Goal: Submit feedback/report problem: Submit feedback/report problem

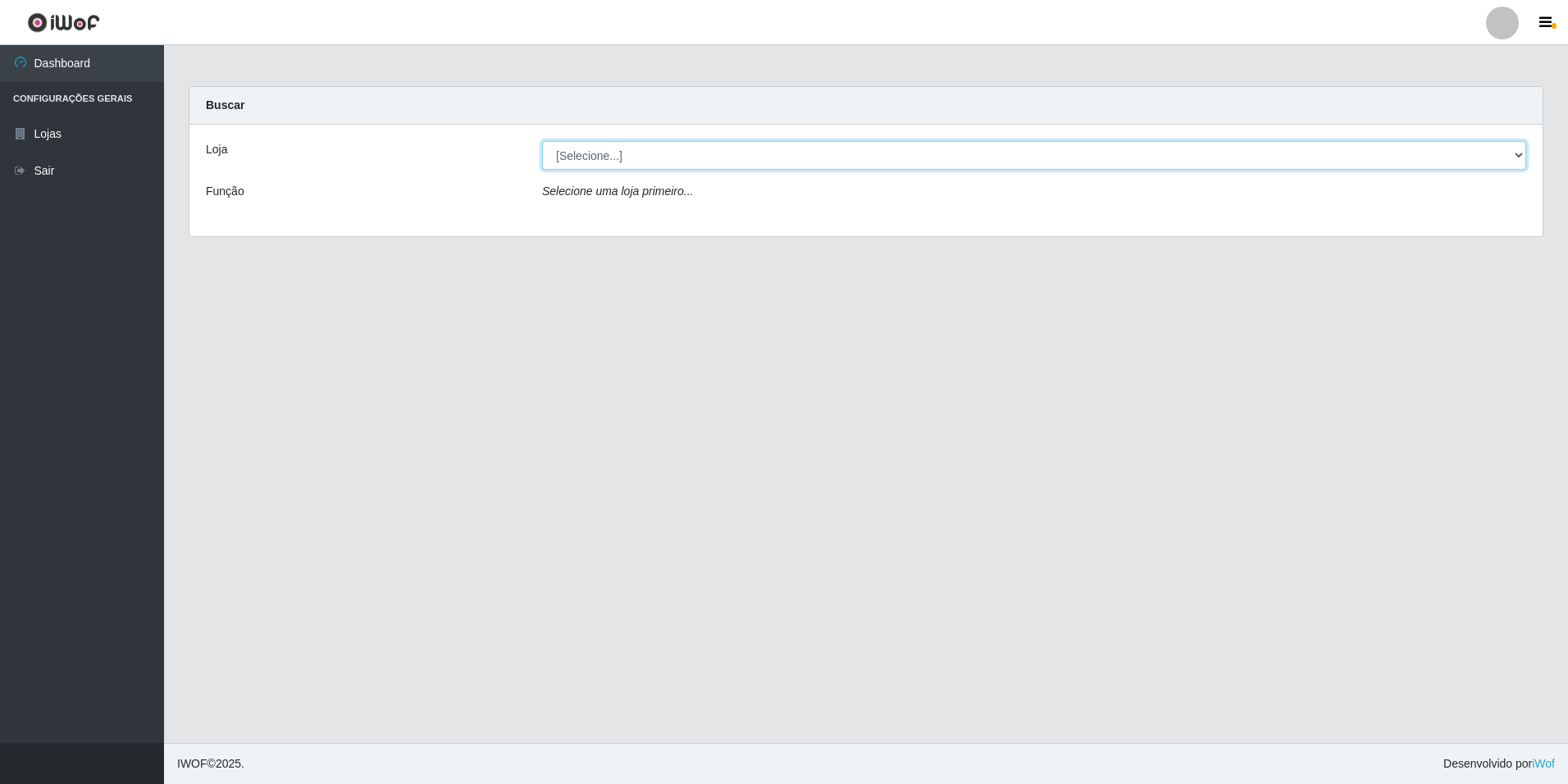
click at [1504, 153] on select "[Selecione...] [GEOGRAPHIC_DATA] - [GEOGRAPHIC_DATA]" at bounding box center [1034, 155] width 984 height 28
select select "528"
click at [542, 141] on select "[Selecione...] [GEOGRAPHIC_DATA] - [GEOGRAPHIC_DATA]" at bounding box center [1034, 155] width 984 height 28
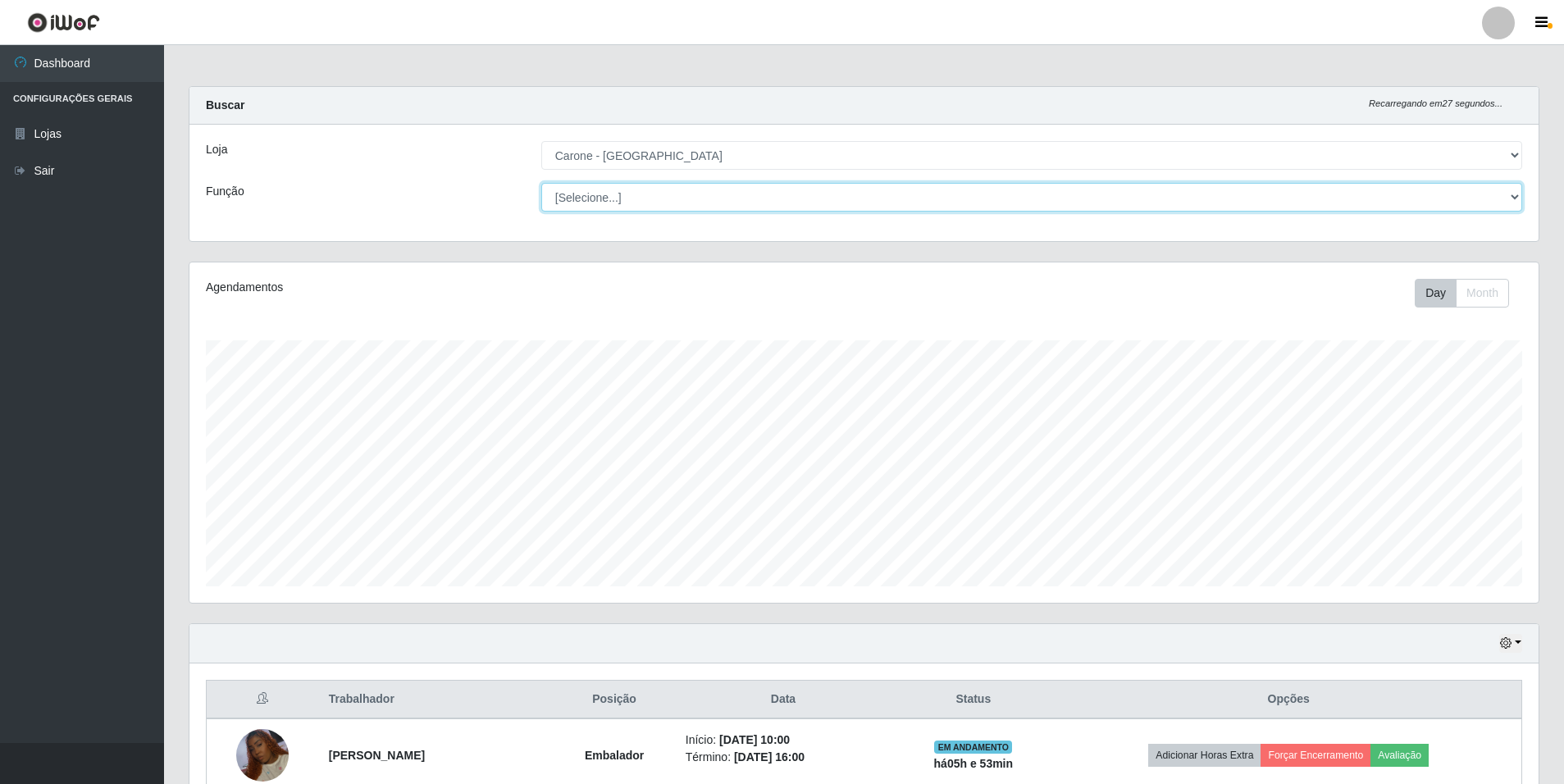
click at [795, 189] on select "[Selecione...] Auxiliar de Depósito Auxiliar de Depósito + Auxiliar de Depósito…" at bounding box center [1032, 197] width 981 height 28
click at [542, 183] on select "[Selecione...] Auxiliar de Depósito Auxiliar de Depósito + Auxiliar de Depósito…" at bounding box center [1032, 197] width 981 height 28
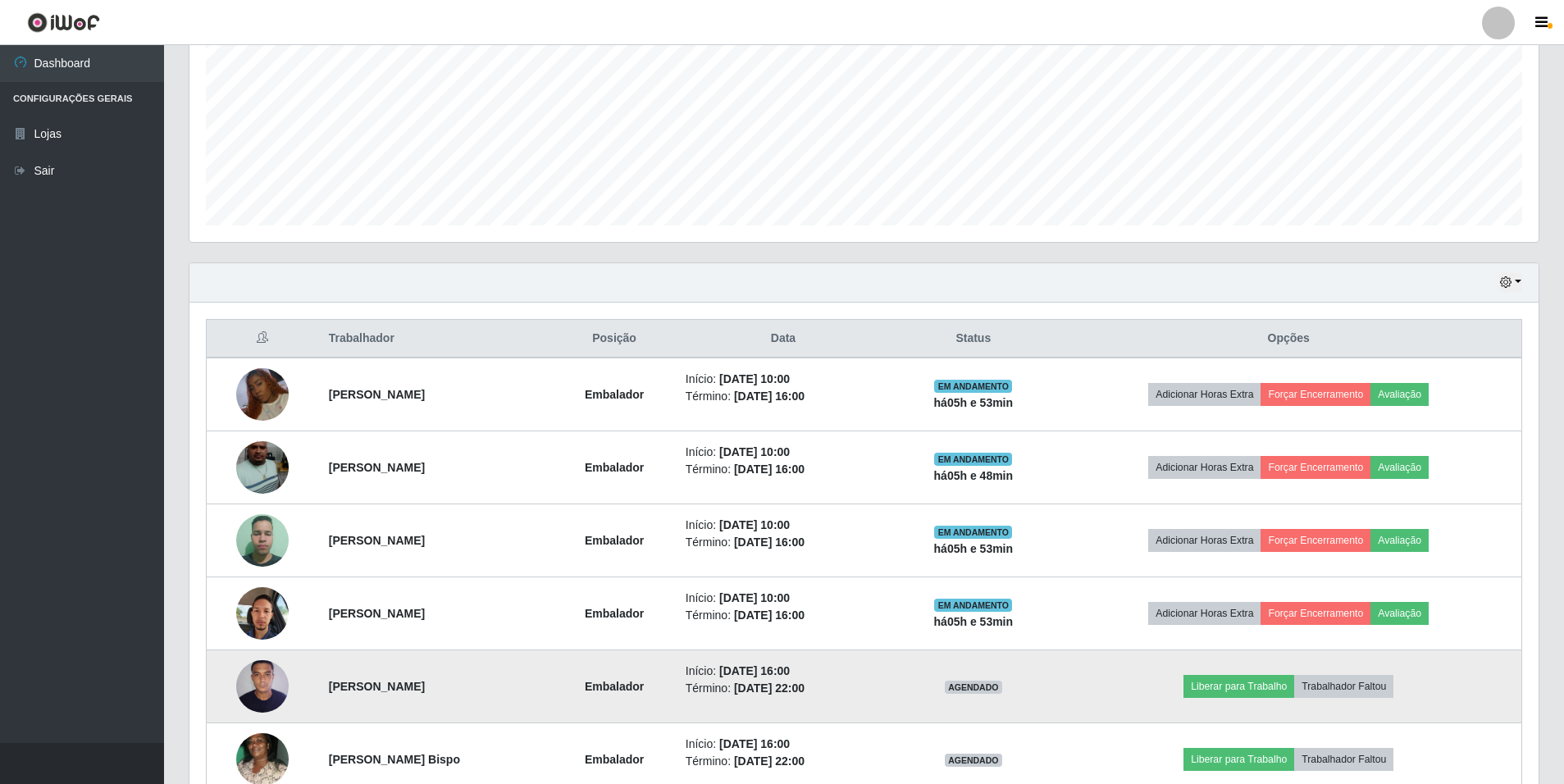
scroll to position [341, 0]
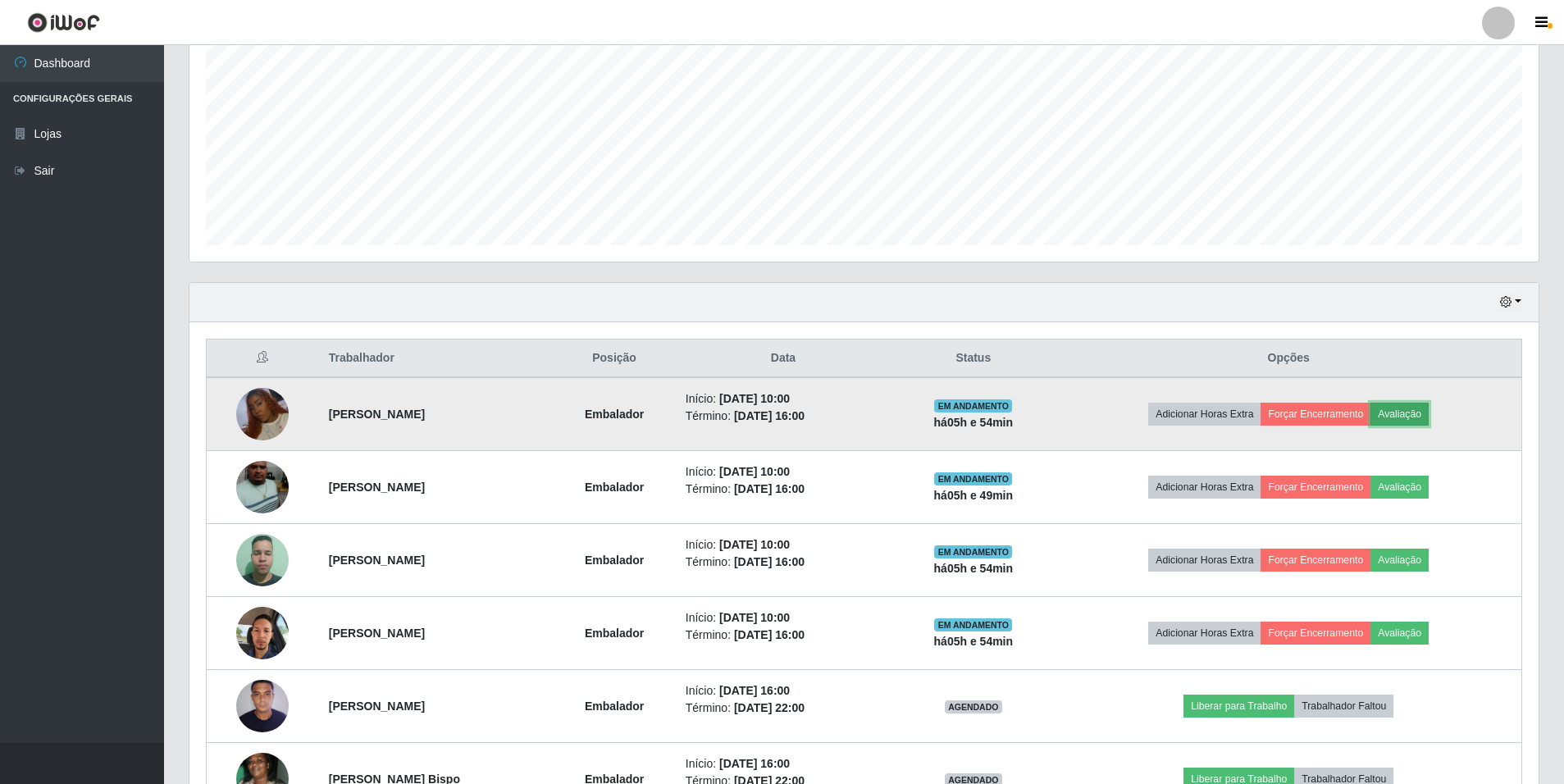
click at [1429, 414] on button "Avaliação" at bounding box center [1400, 414] width 58 height 23
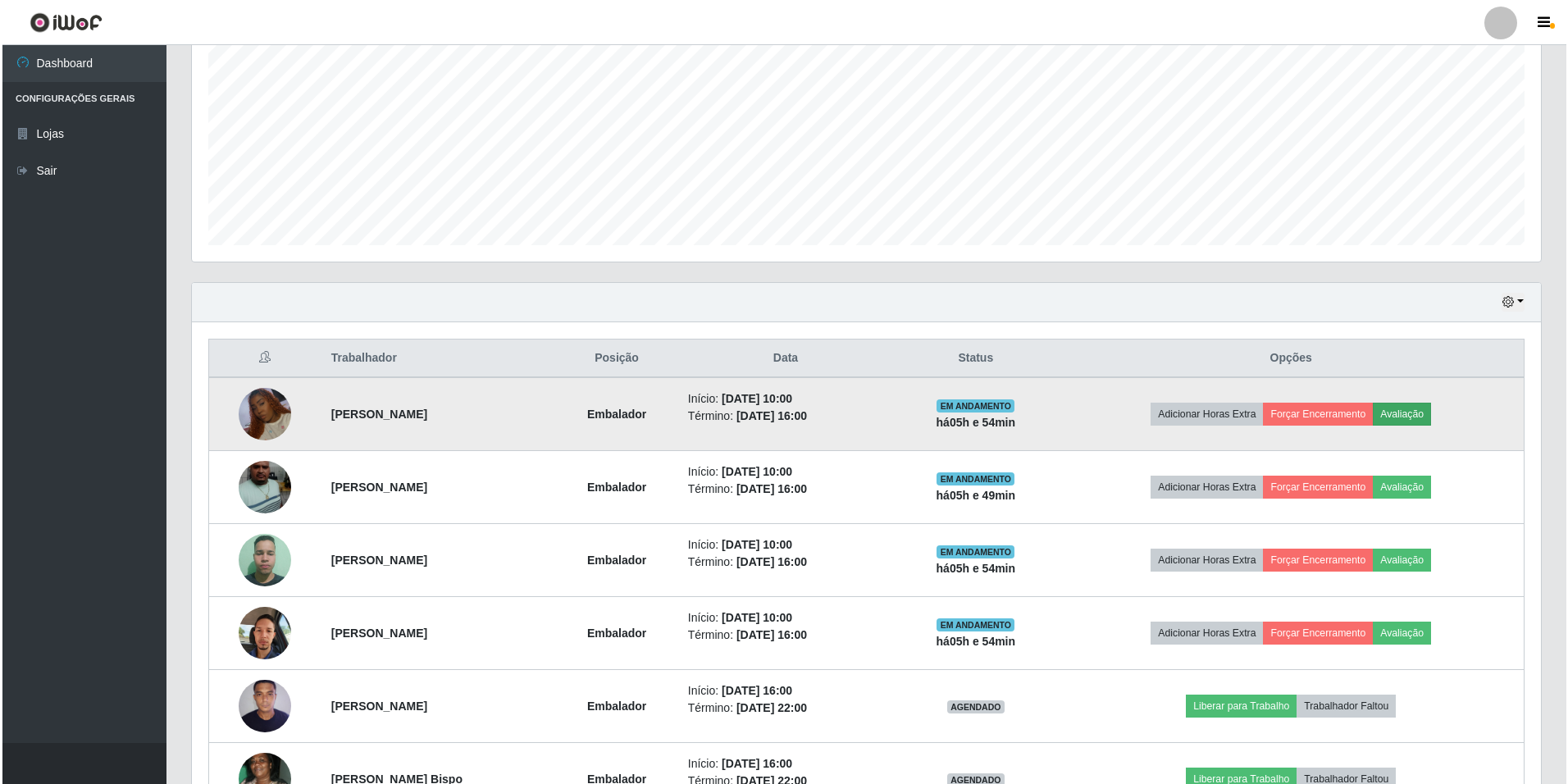
scroll to position [340, 1341]
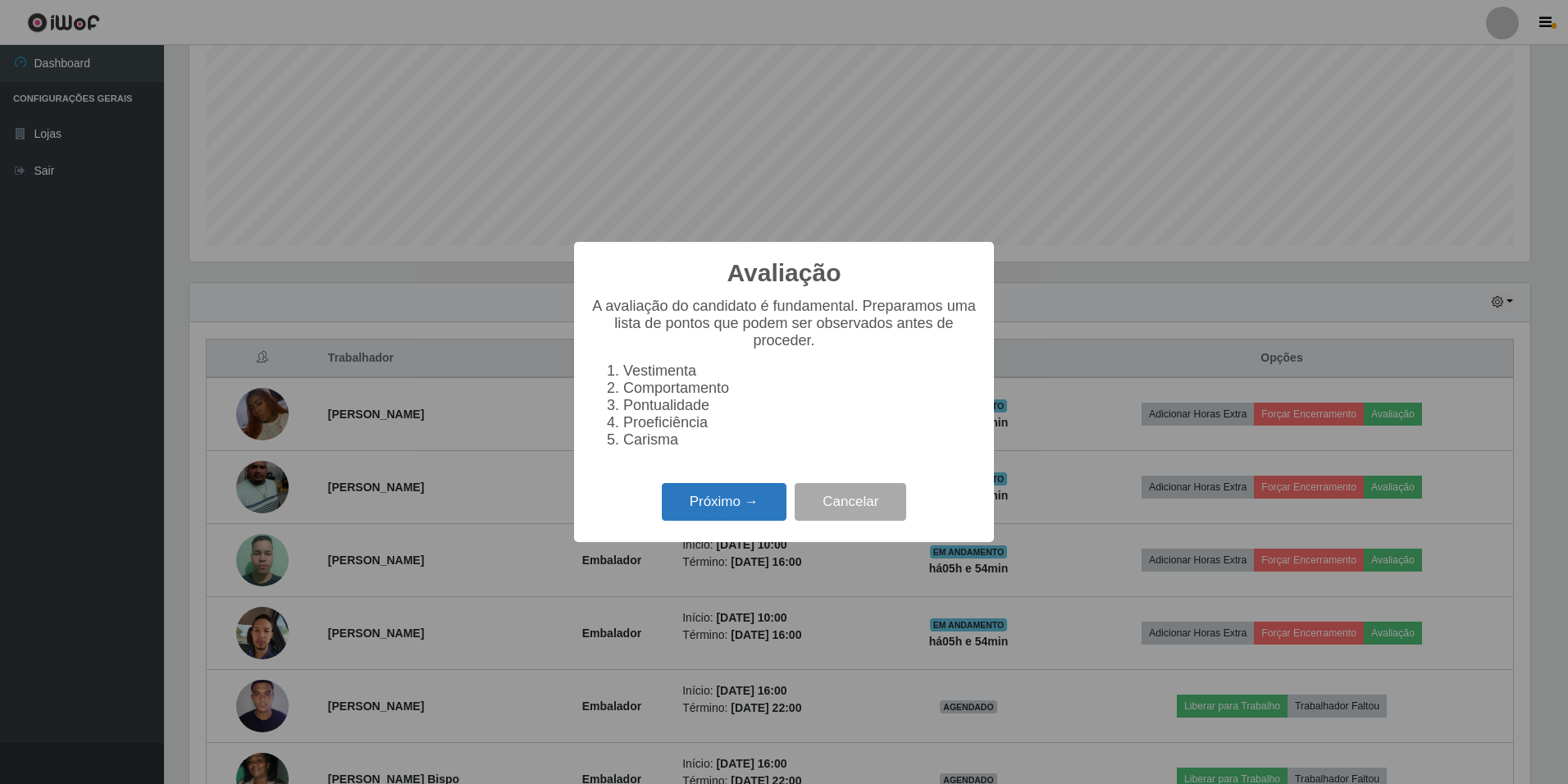
click at [727, 506] on button "Próximo →" at bounding box center [724, 502] width 125 height 38
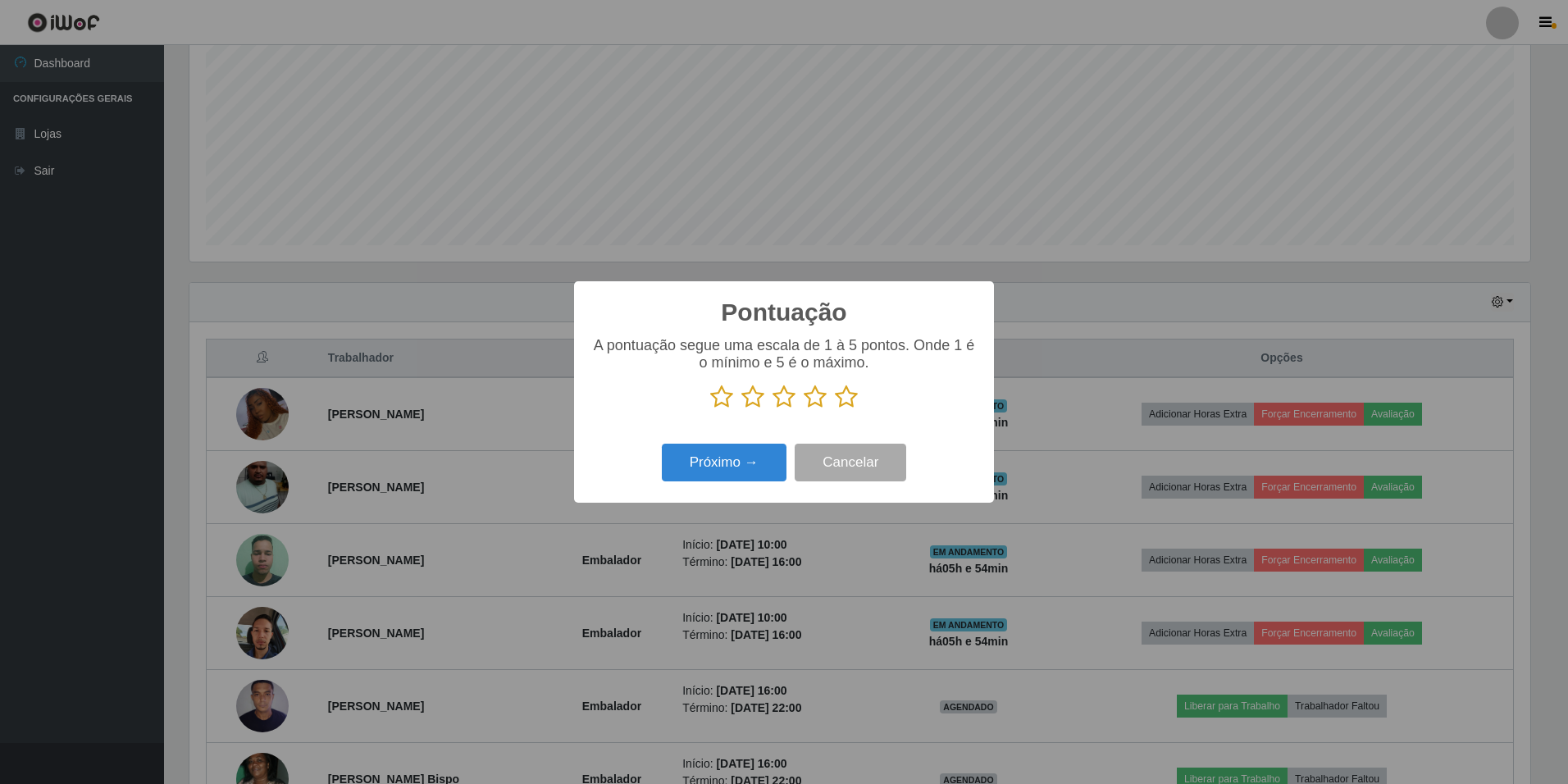
scroll to position [819603, 818603]
click at [851, 404] on icon at bounding box center [846, 397] width 23 height 25
click at [835, 409] on input "radio" at bounding box center [835, 409] width 0 height 0
click at [738, 460] on button "Próximo →" at bounding box center [724, 463] width 125 height 38
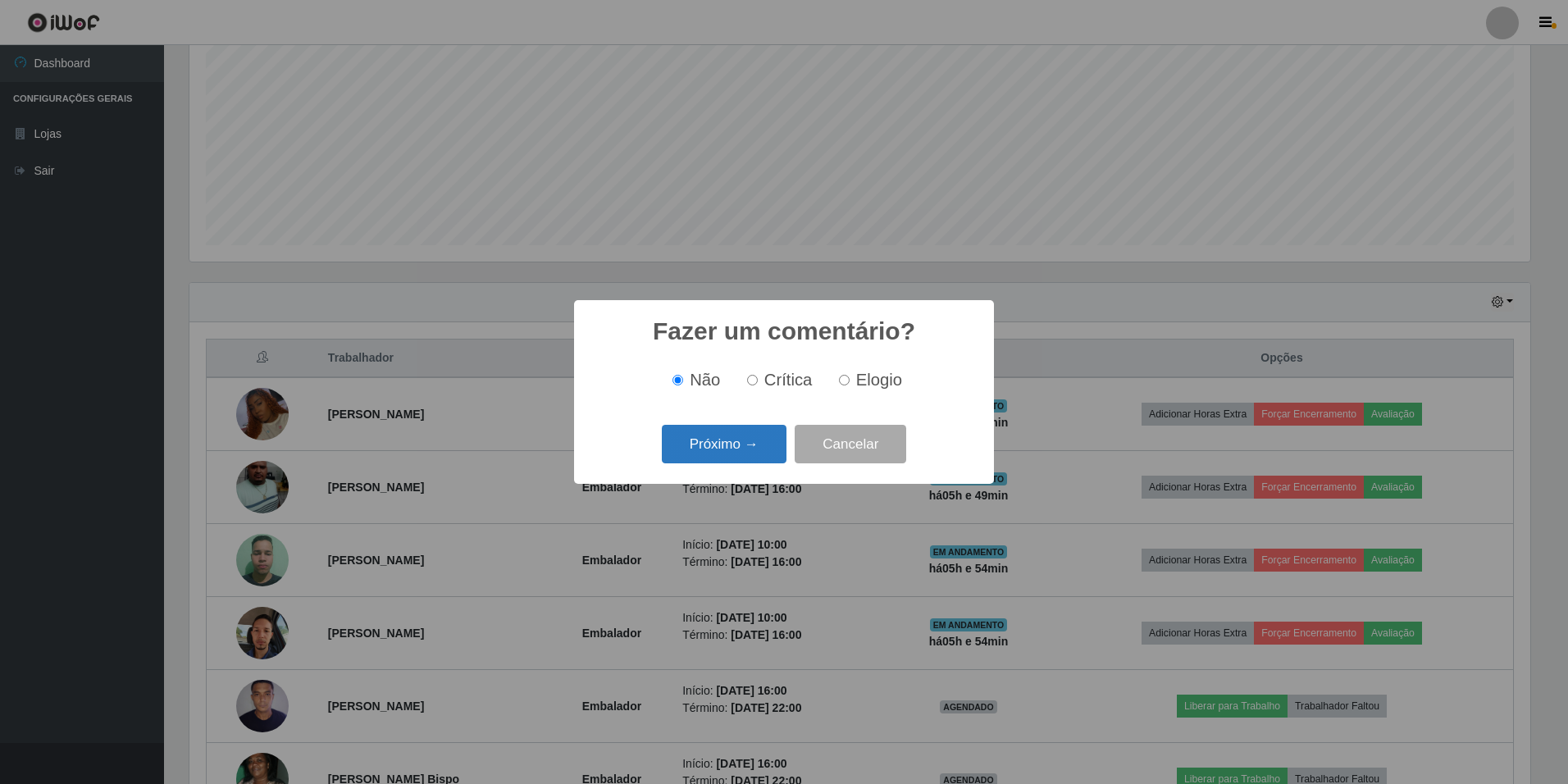
click at [734, 438] on button "Próximo →" at bounding box center [724, 444] width 125 height 38
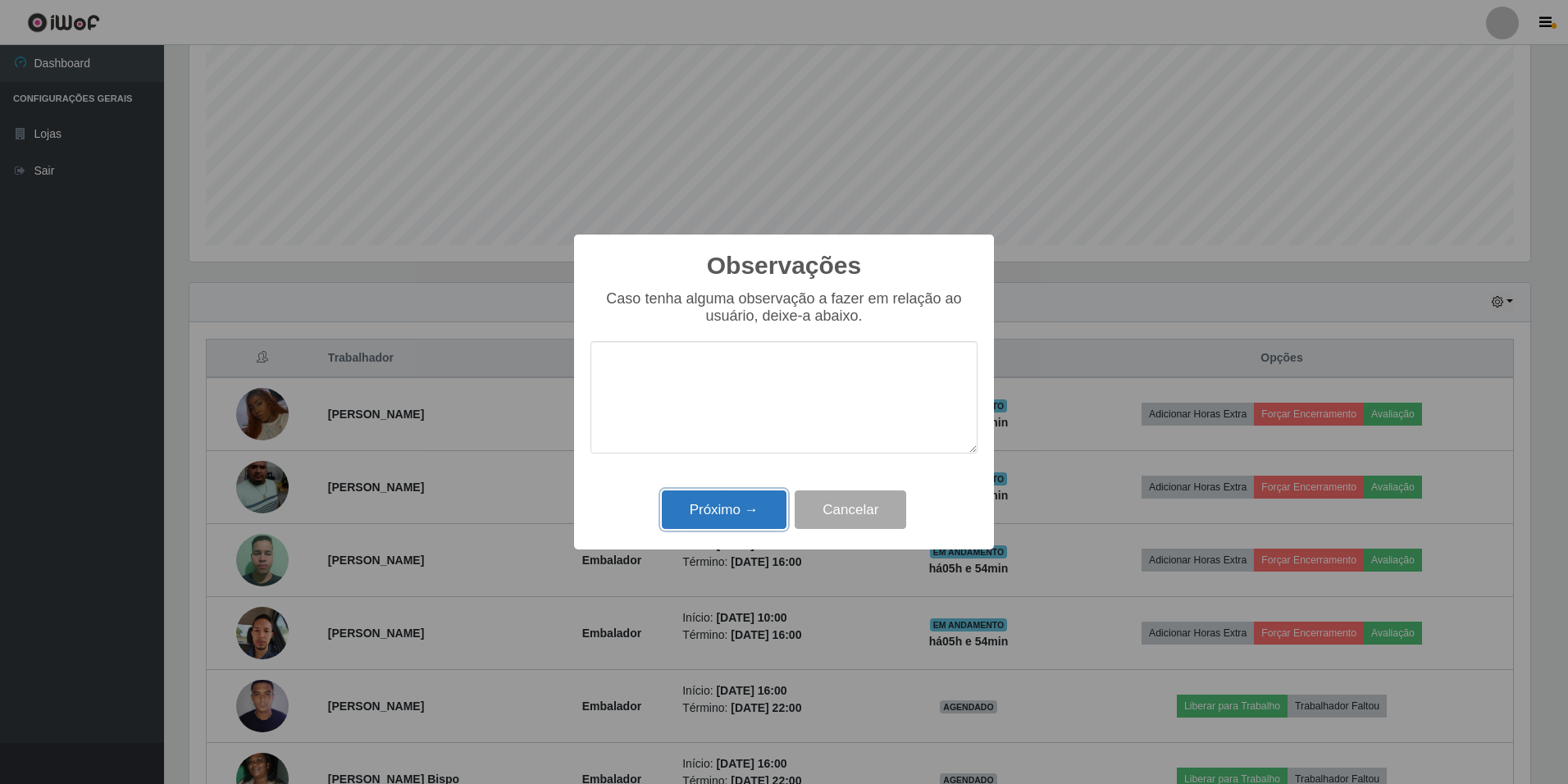
drag, startPoint x: 739, startPoint y: 510, endPoint x: 783, endPoint y: 481, distance: 52.7
click at [739, 507] on button "Próximo →" at bounding box center [724, 510] width 125 height 38
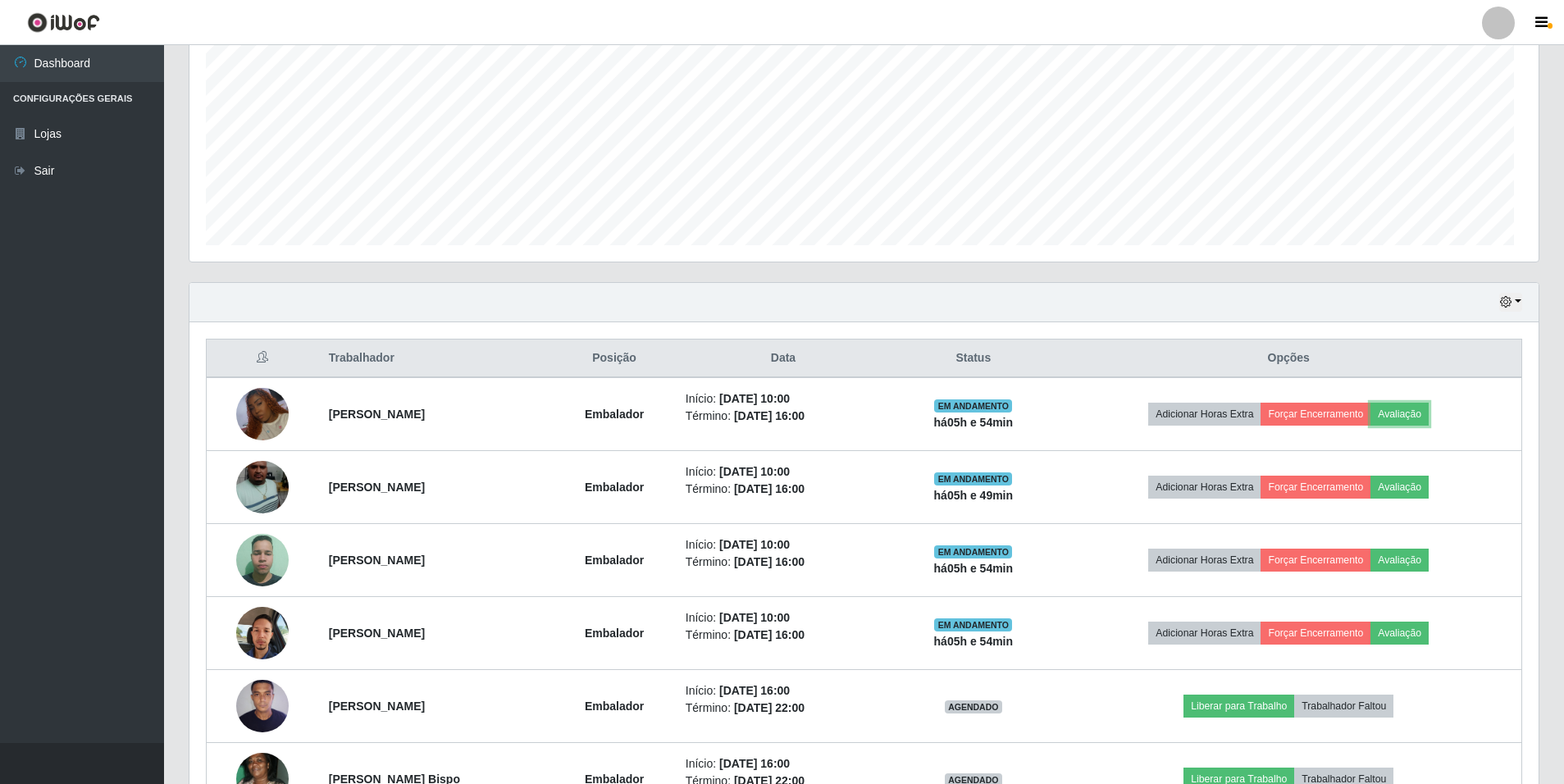
scroll to position [340, 1350]
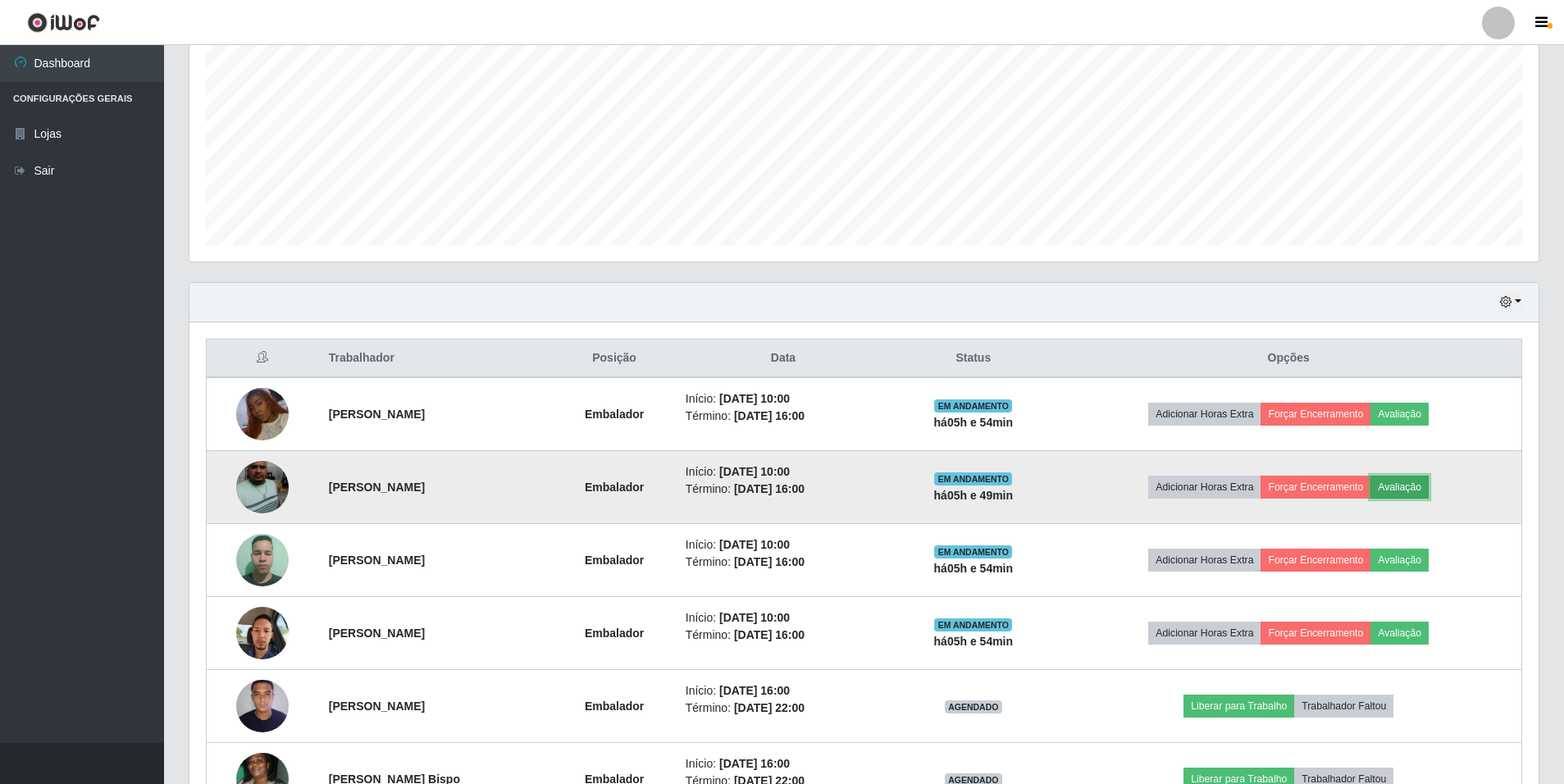
click at [1423, 488] on button "Avaliação" at bounding box center [1400, 487] width 58 height 23
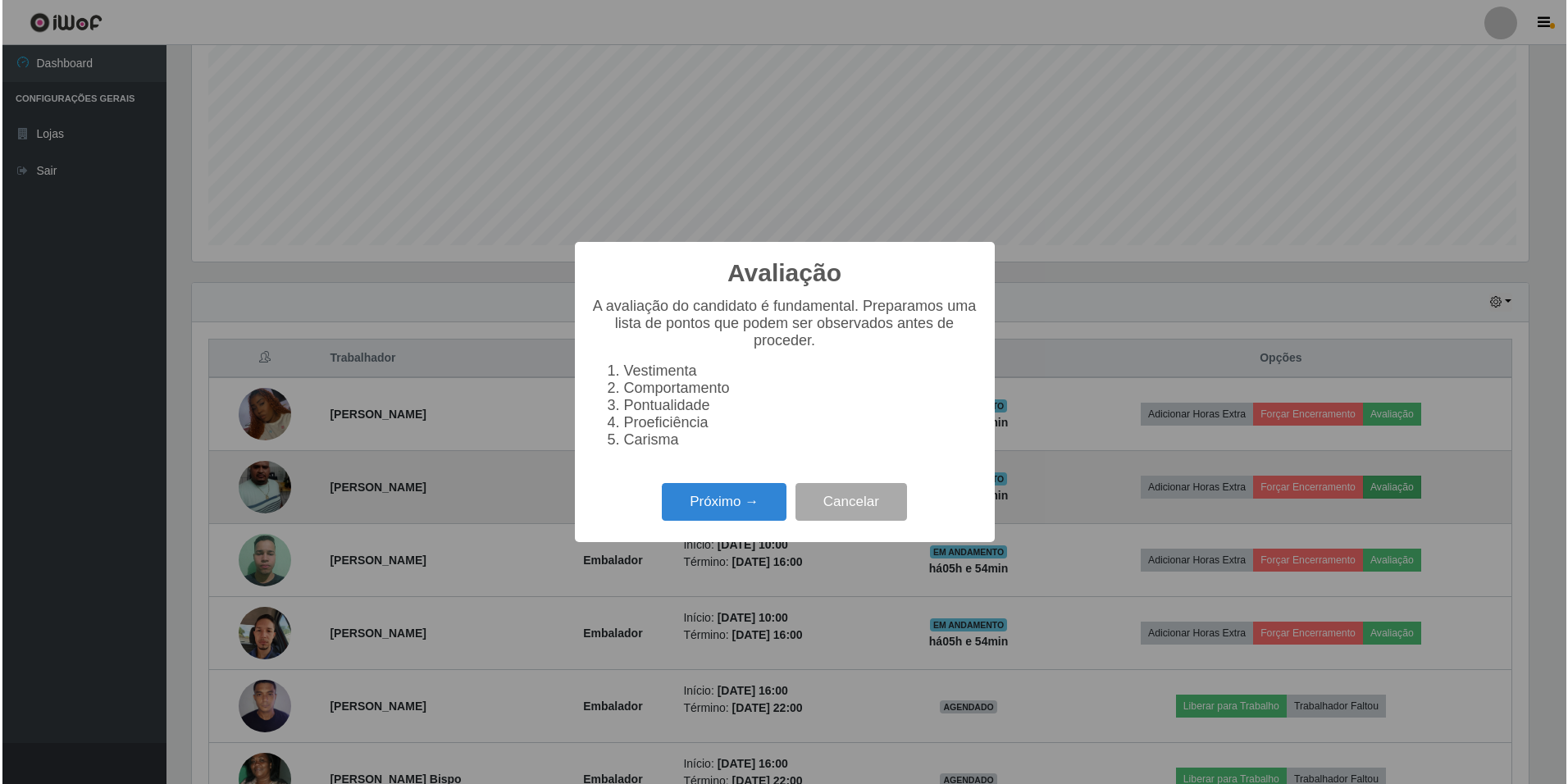
scroll to position [340, 1341]
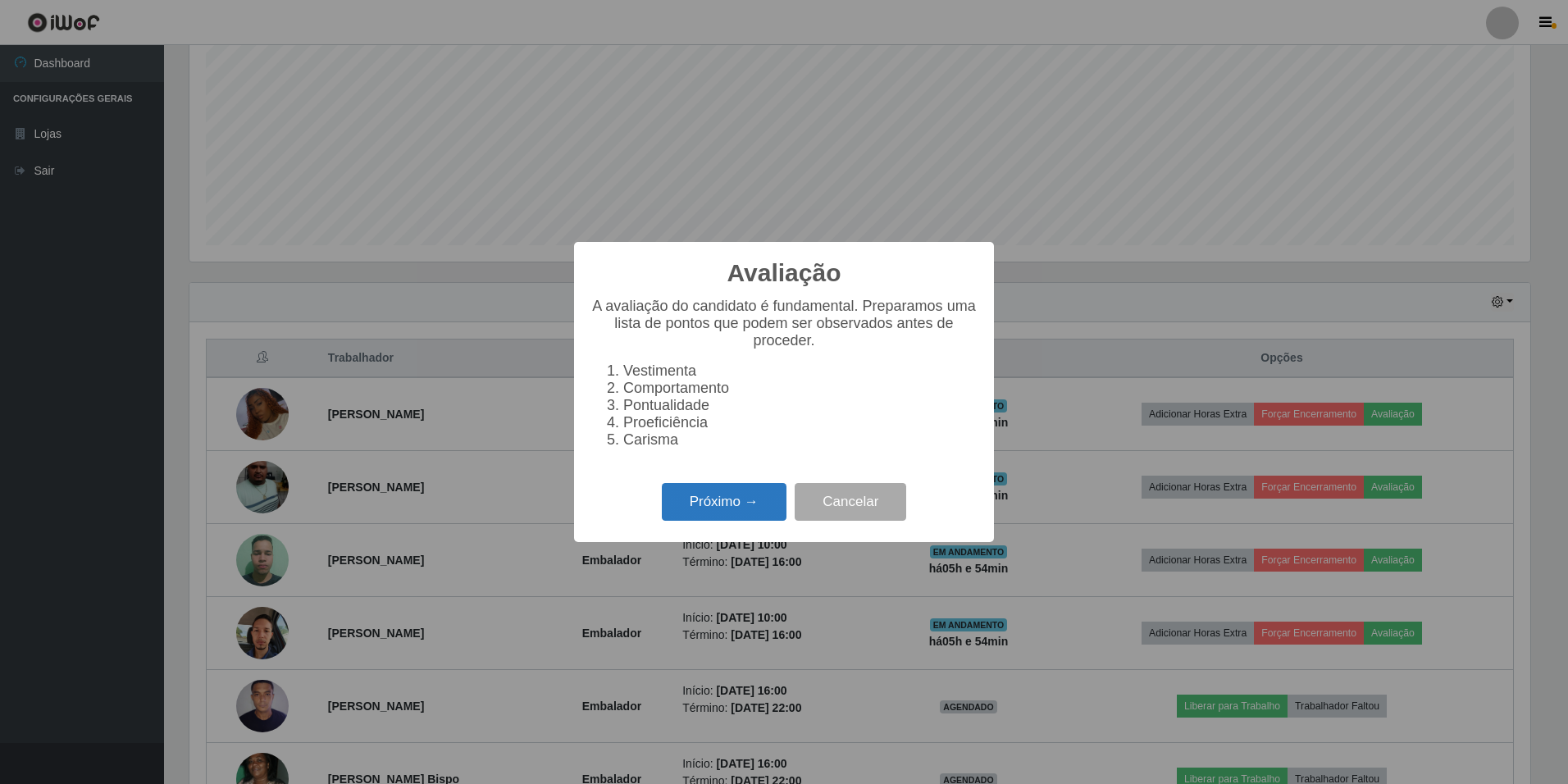
click at [736, 500] on button "Próximo →" at bounding box center [724, 502] width 125 height 38
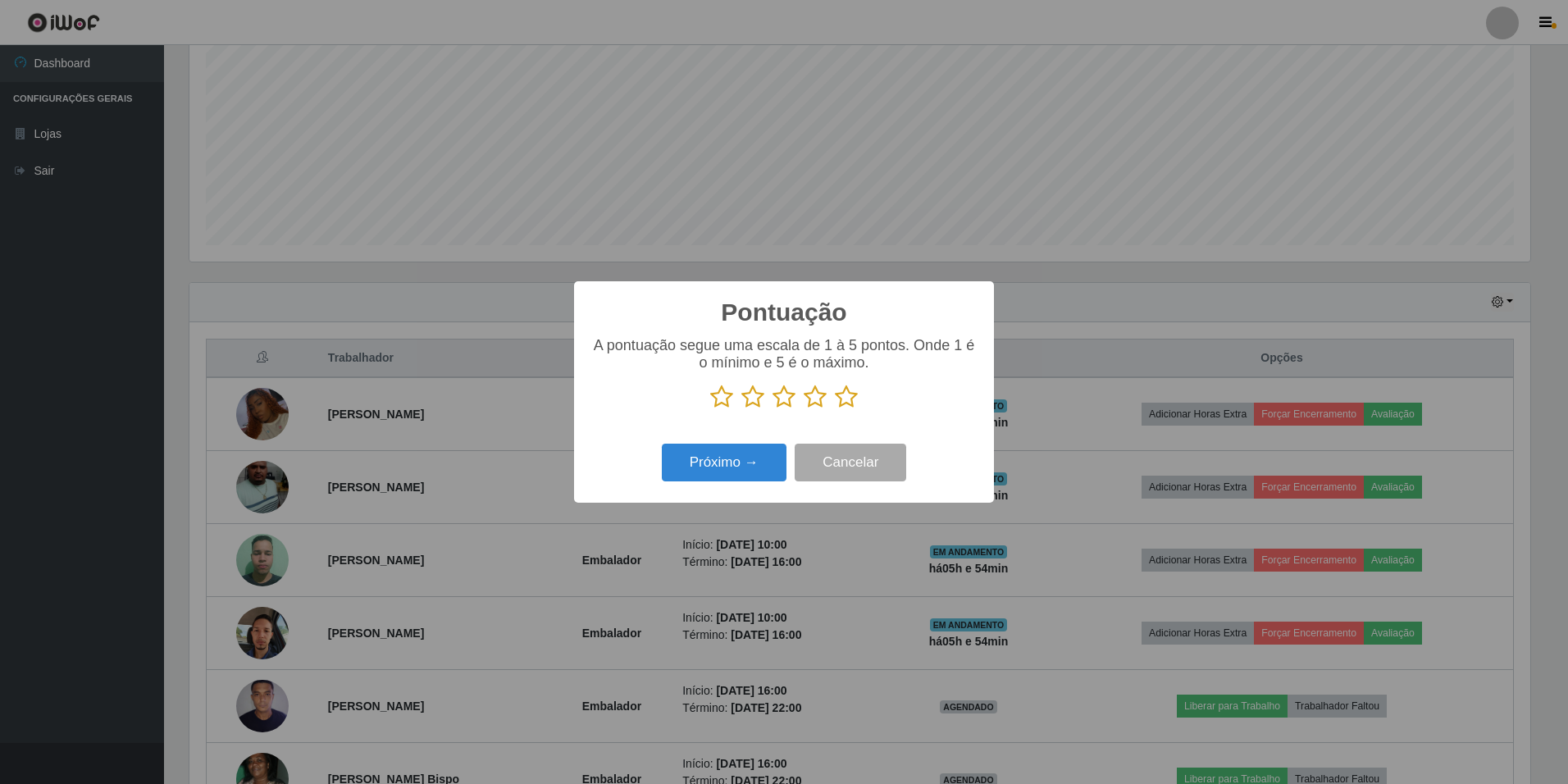
click at [860, 403] on p at bounding box center [784, 397] width 387 height 25
click at [847, 407] on icon at bounding box center [846, 397] width 23 height 25
click at [835, 409] on input "radio" at bounding box center [835, 409] width 0 height 0
click at [721, 469] on button "Próximo →" at bounding box center [724, 463] width 125 height 38
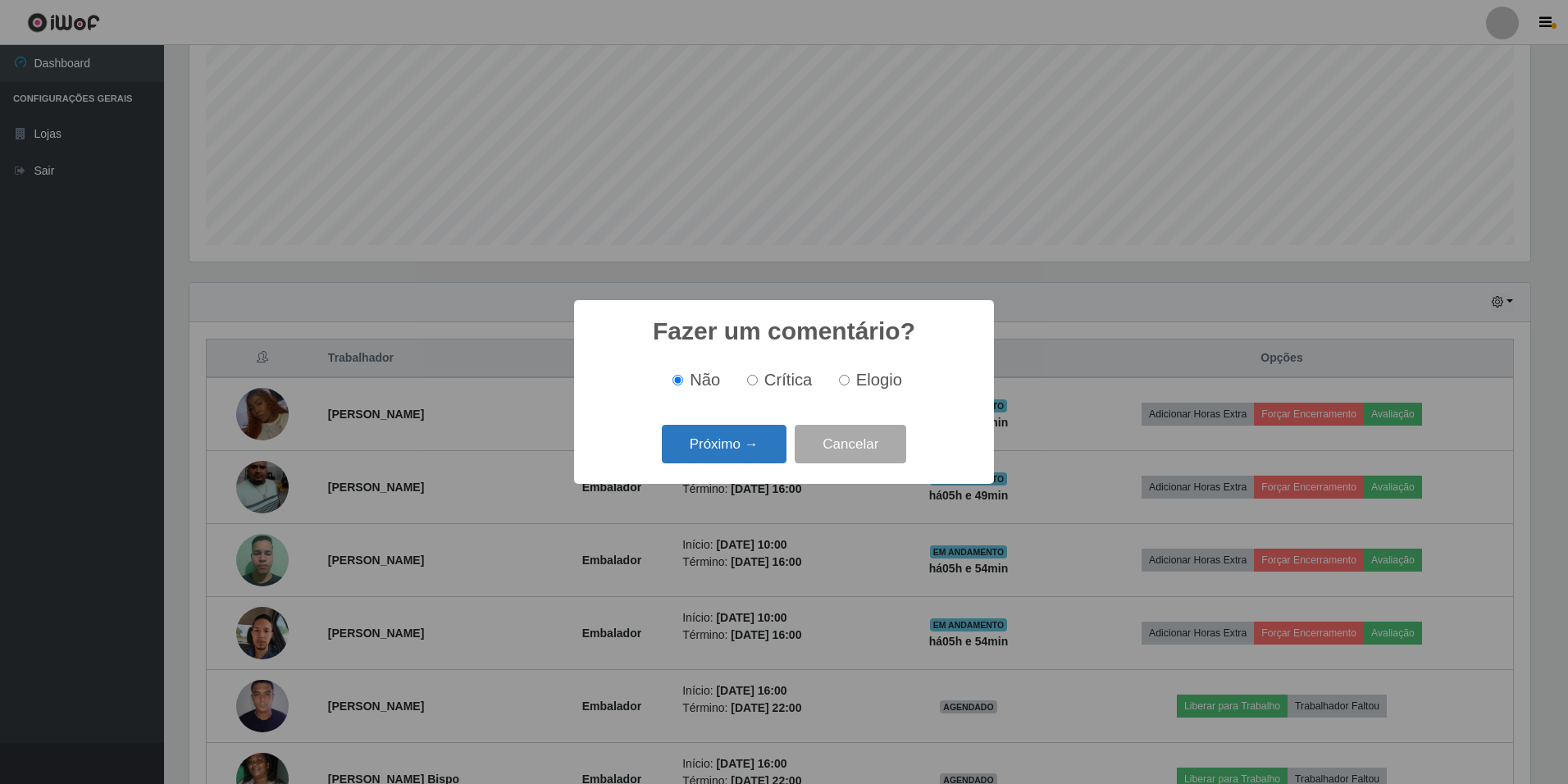
click at [748, 436] on button "Próximo →" at bounding box center [724, 444] width 125 height 38
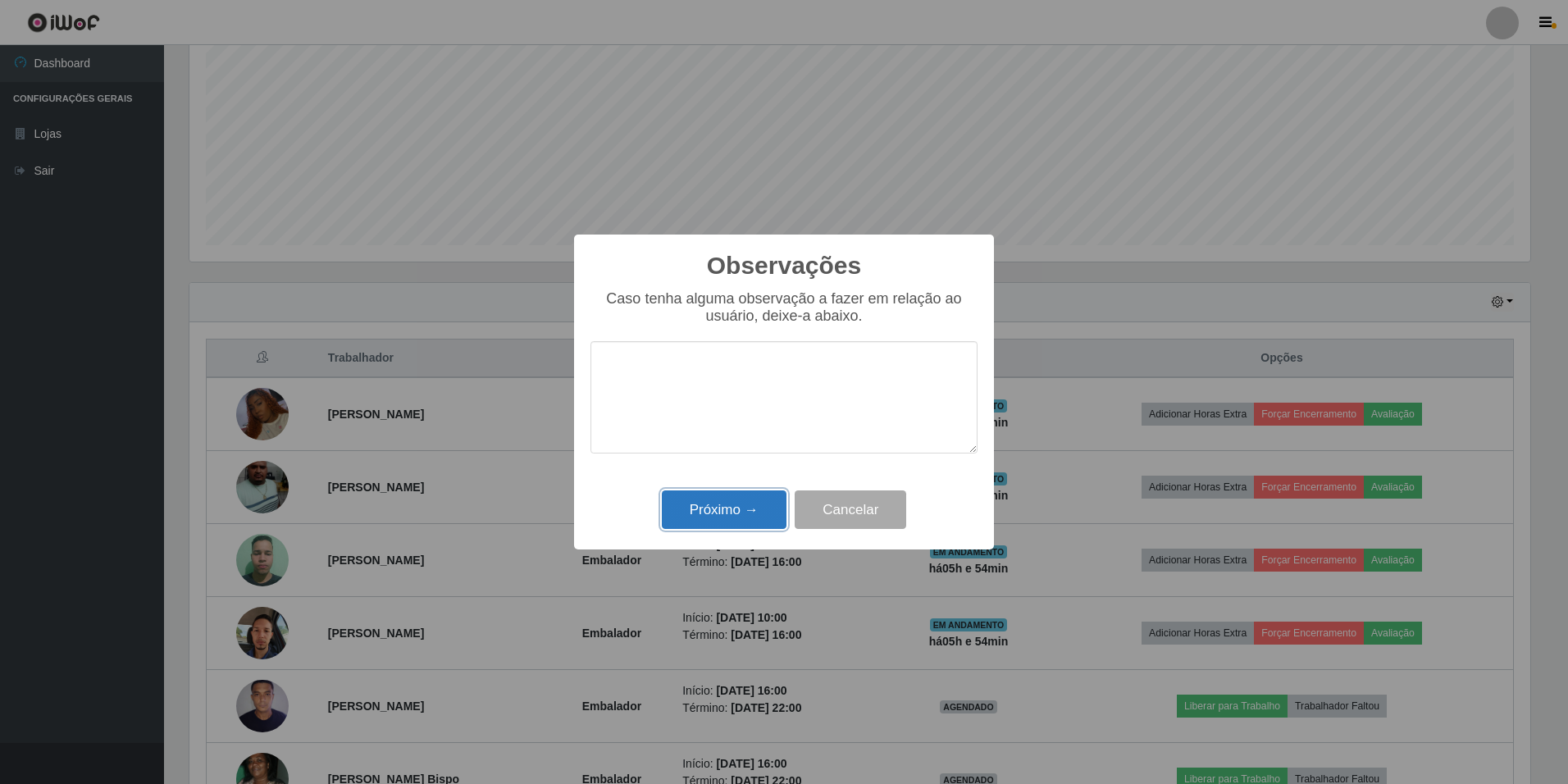
click at [729, 509] on button "Próximo →" at bounding box center [724, 510] width 125 height 38
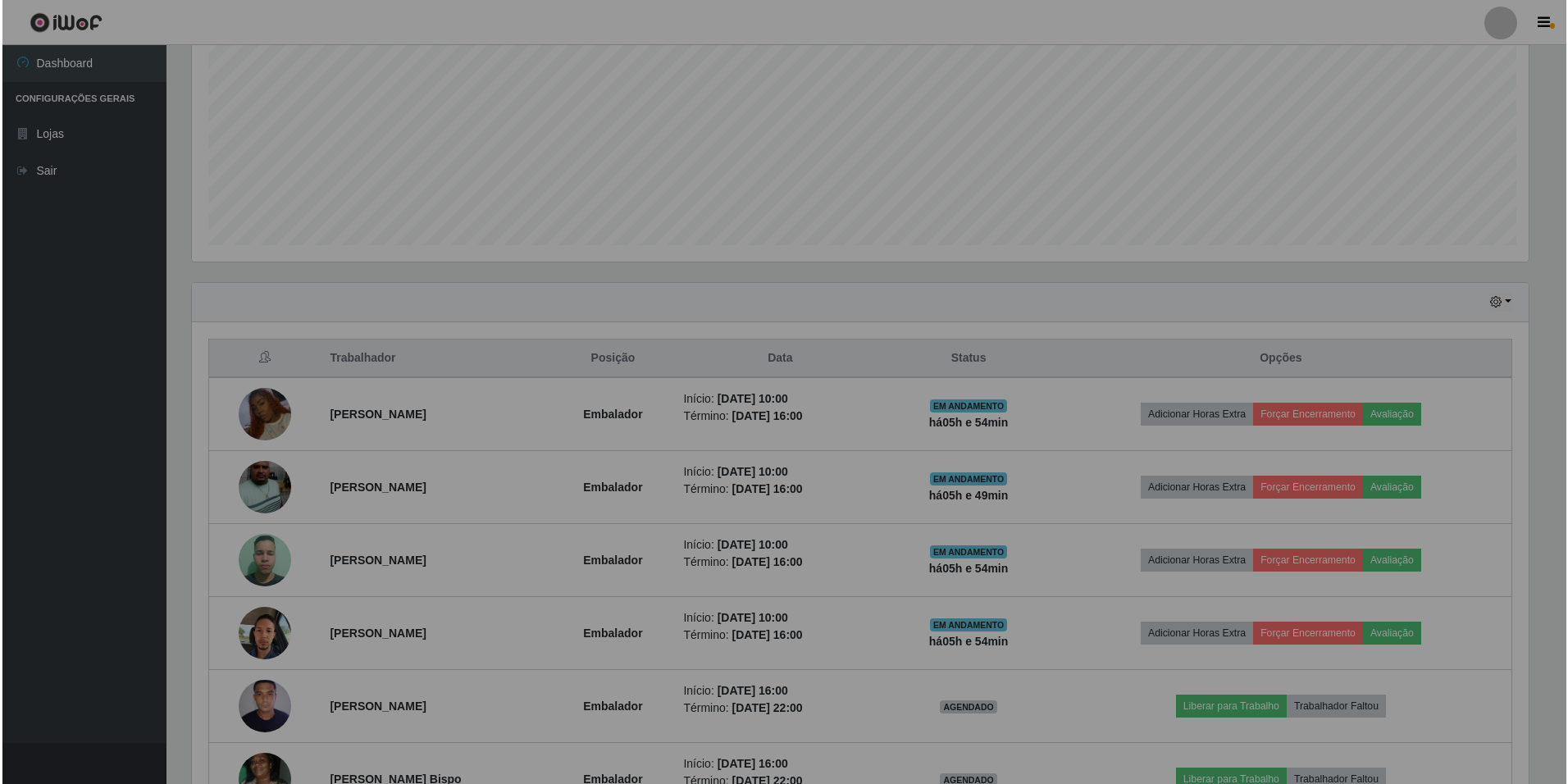
scroll to position [340, 1349]
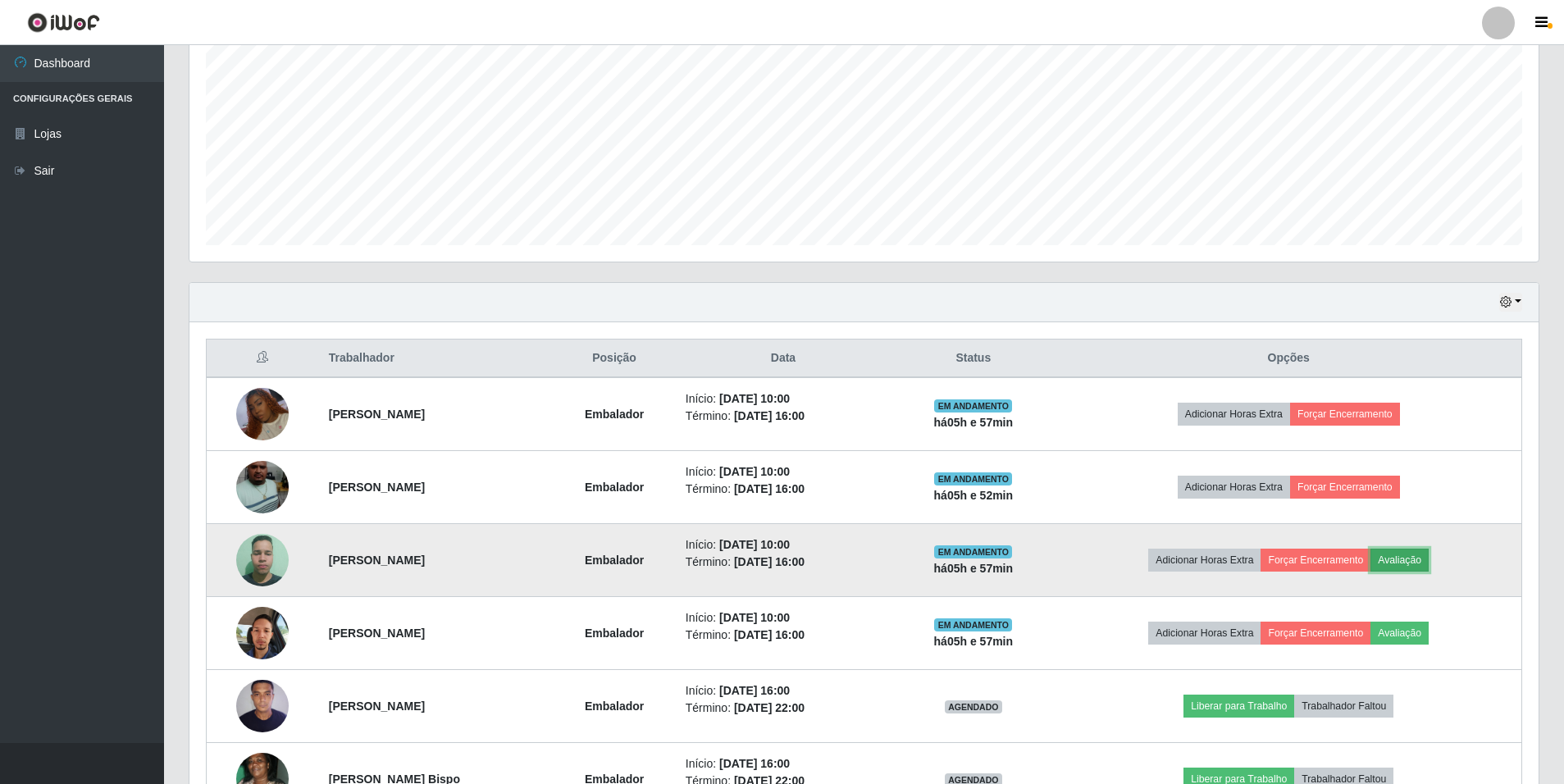
click at [1426, 559] on button "Avaliação" at bounding box center [1400, 560] width 58 height 23
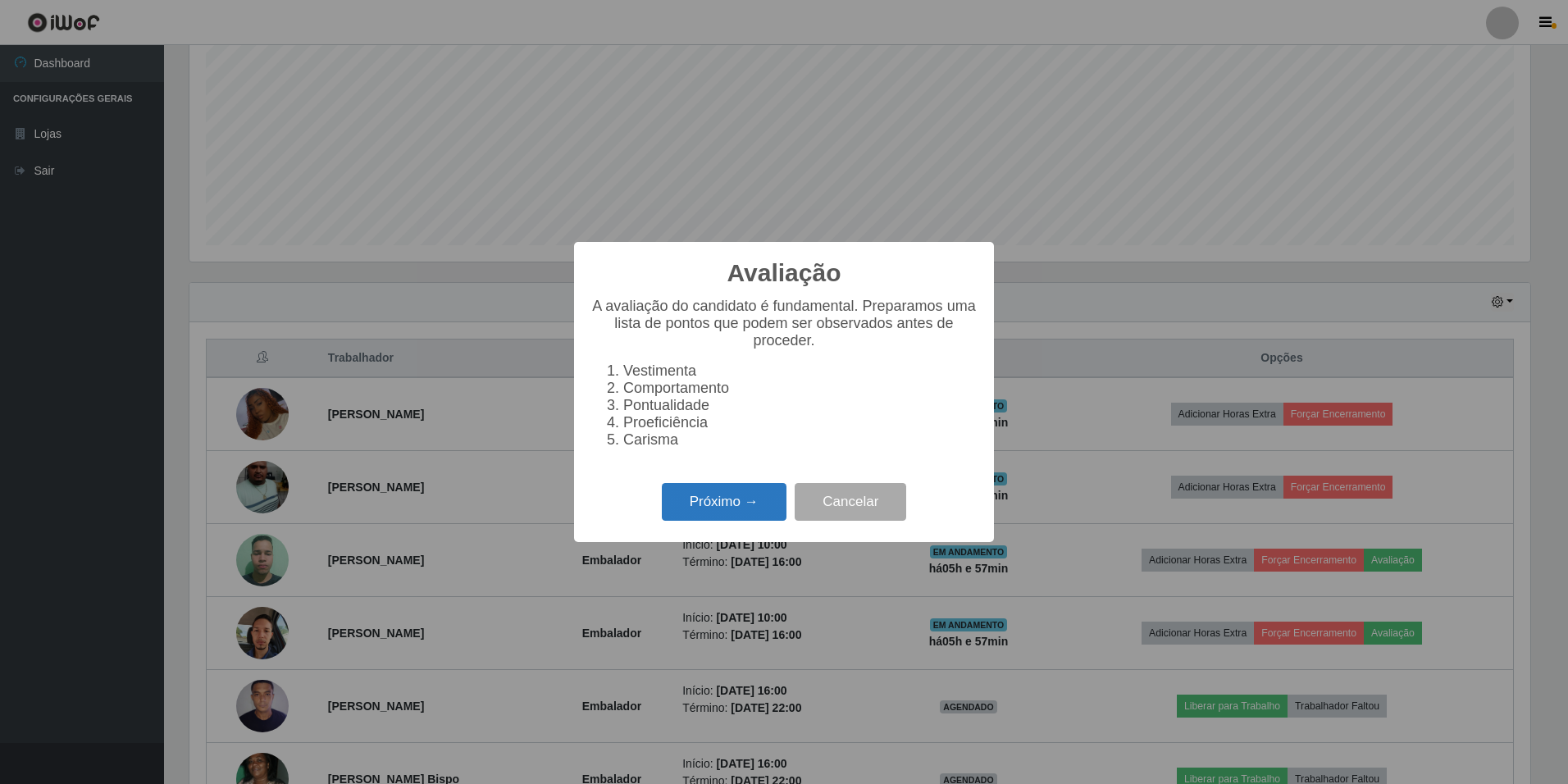
click at [729, 518] on button "Próximo →" at bounding box center [724, 502] width 125 height 38
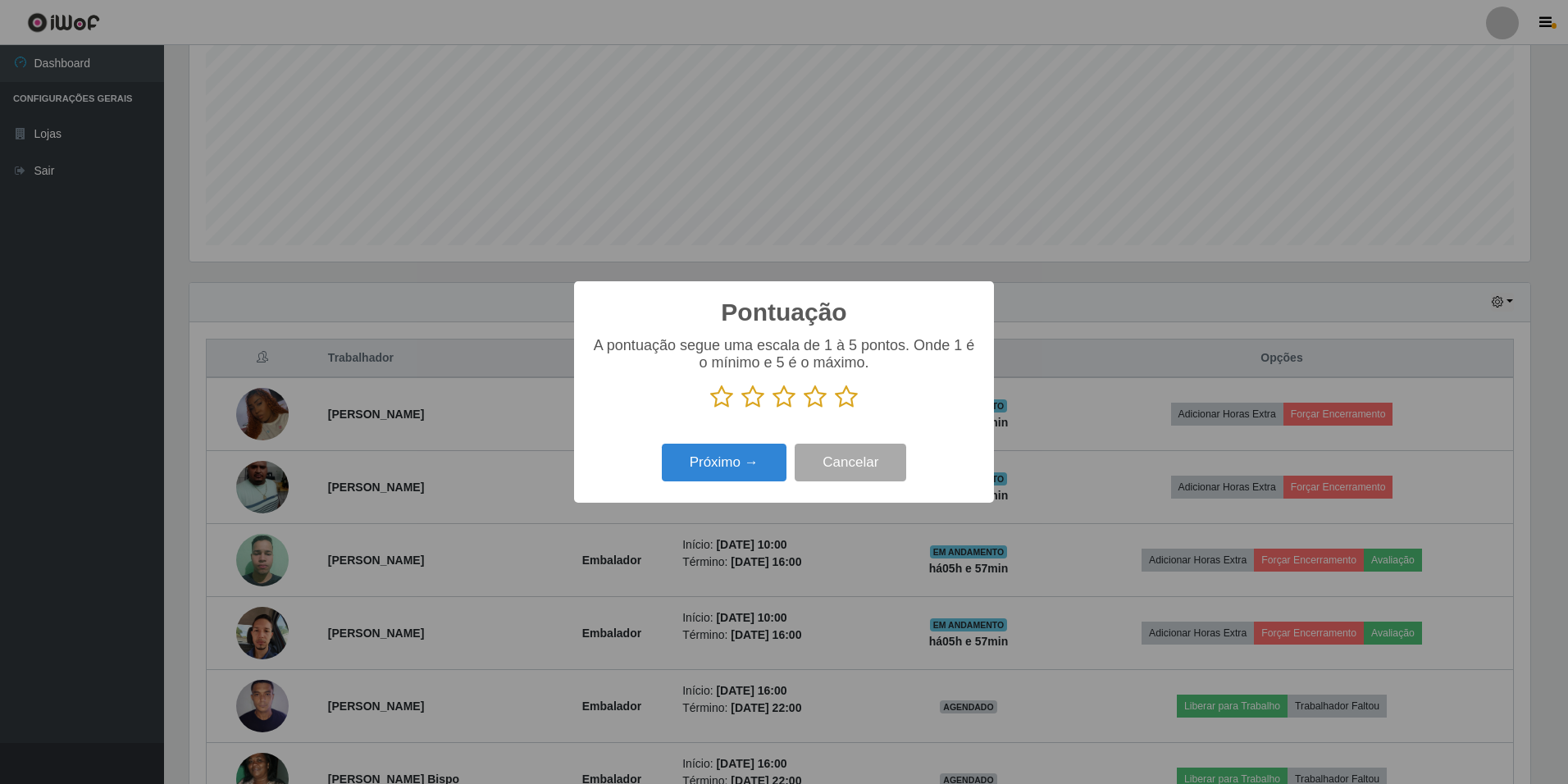
click at [859, 402] on p at bounding box center [784, 397] width 387 height 25
click at [844, 407] on icon at bounding box center [846, 397] width 23 height 25
click at [835, 409] on input "radio" at bounding box center [835, 409] width 0 height 0
click at [737, 469] on button "Próximo →" at bounding box center [724, 463] width 125 height 38
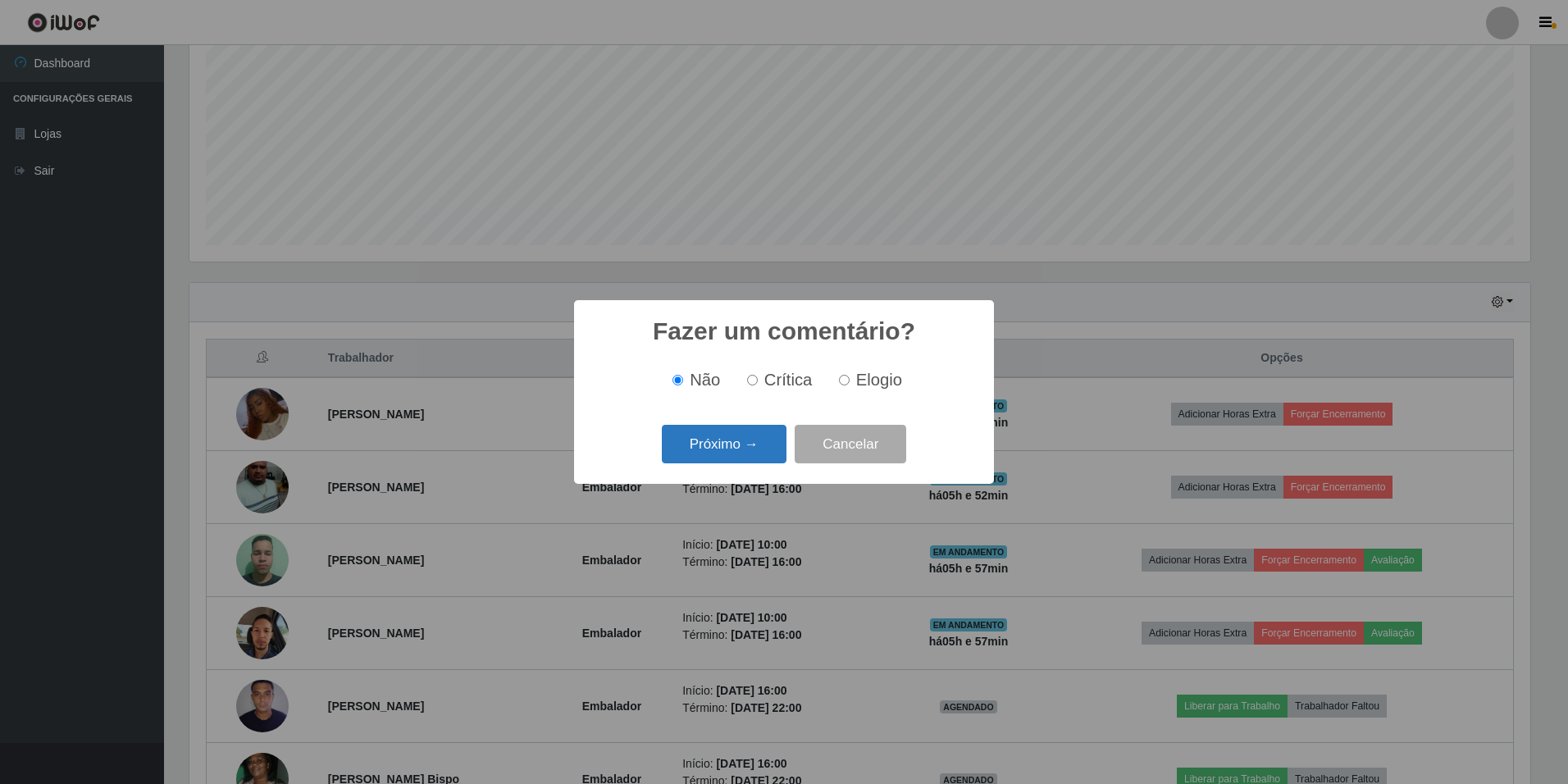
click at [739, 450] on button "Próximo →" at bounding box center [724, 444] width 125 height 38
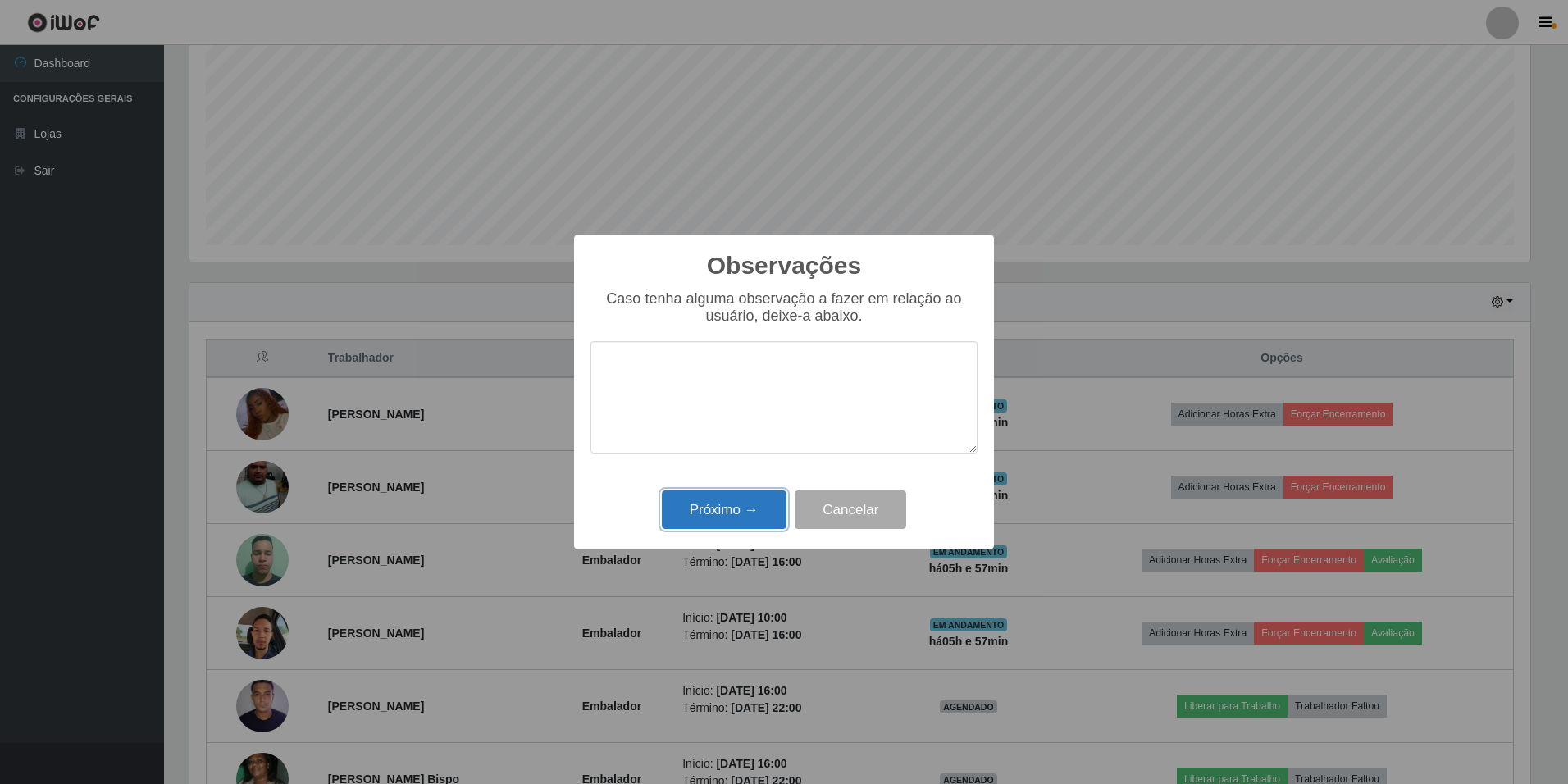
click at [686, 507] on button "Próximo →" at bounding box center [724, 510] width 125 height 38
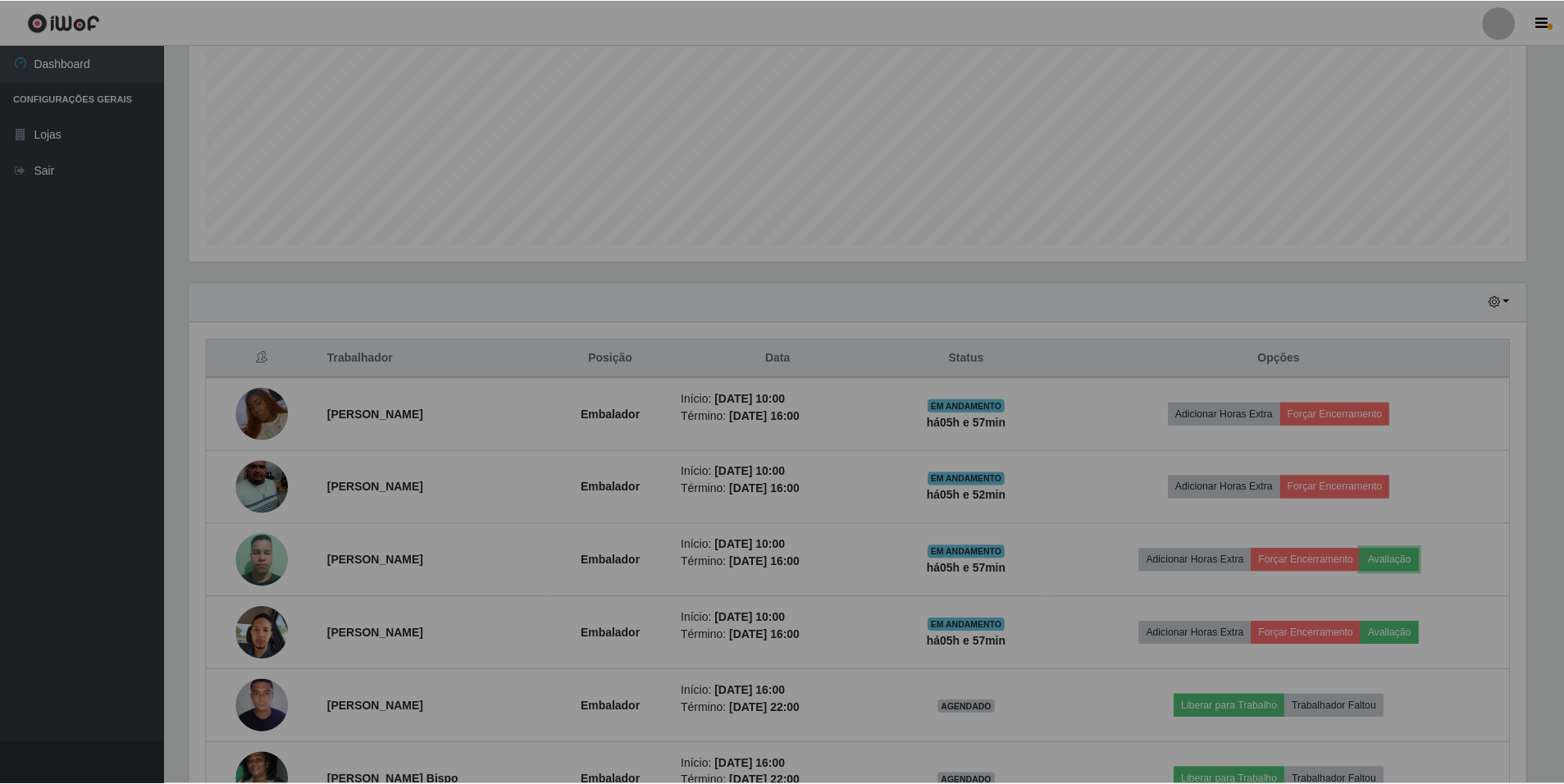
scroll to position [340, 1350]
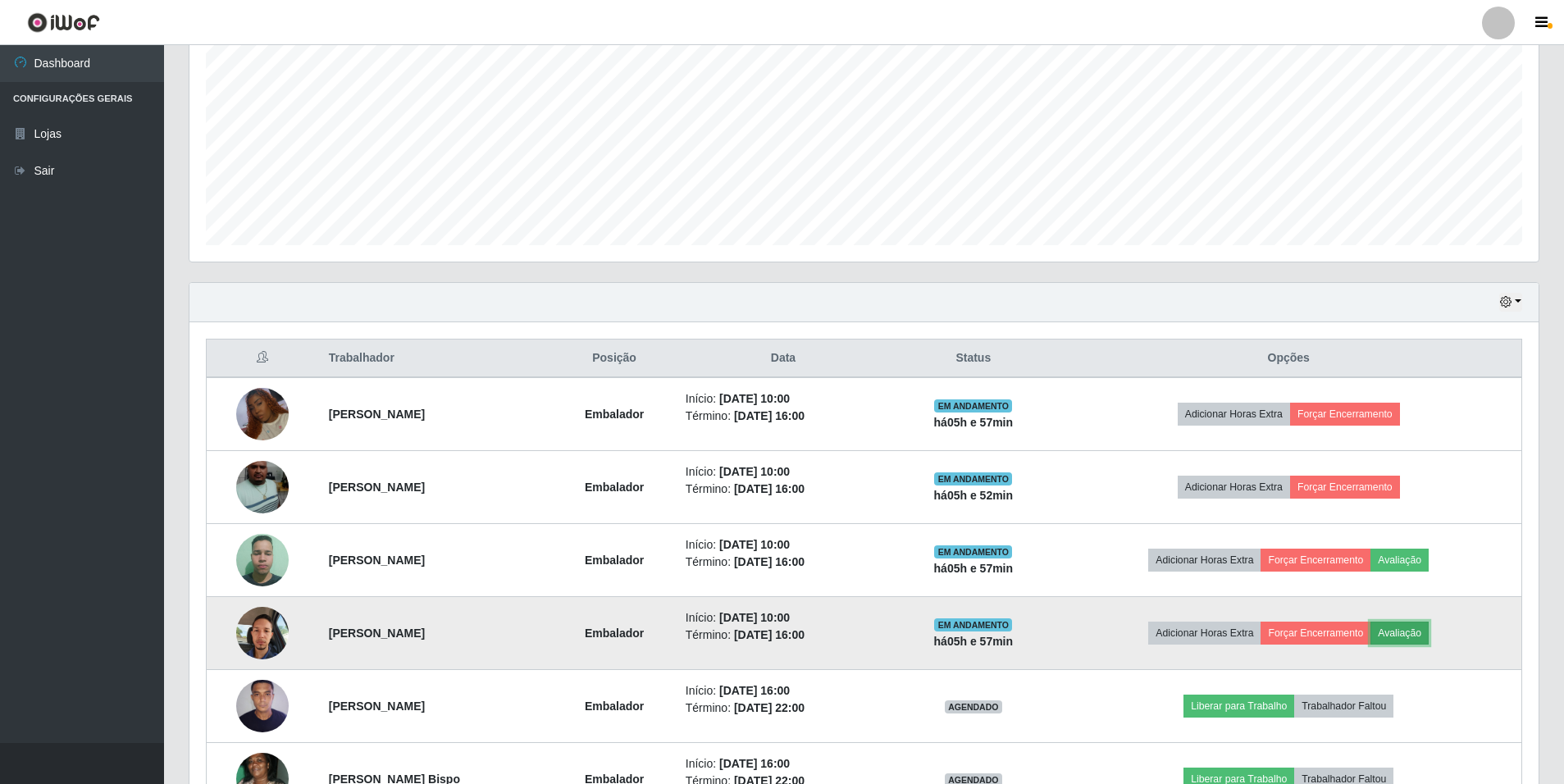
click at [1419, 634] on button "Avaliação" at bounding box center [1400, 633] width 58 height 23
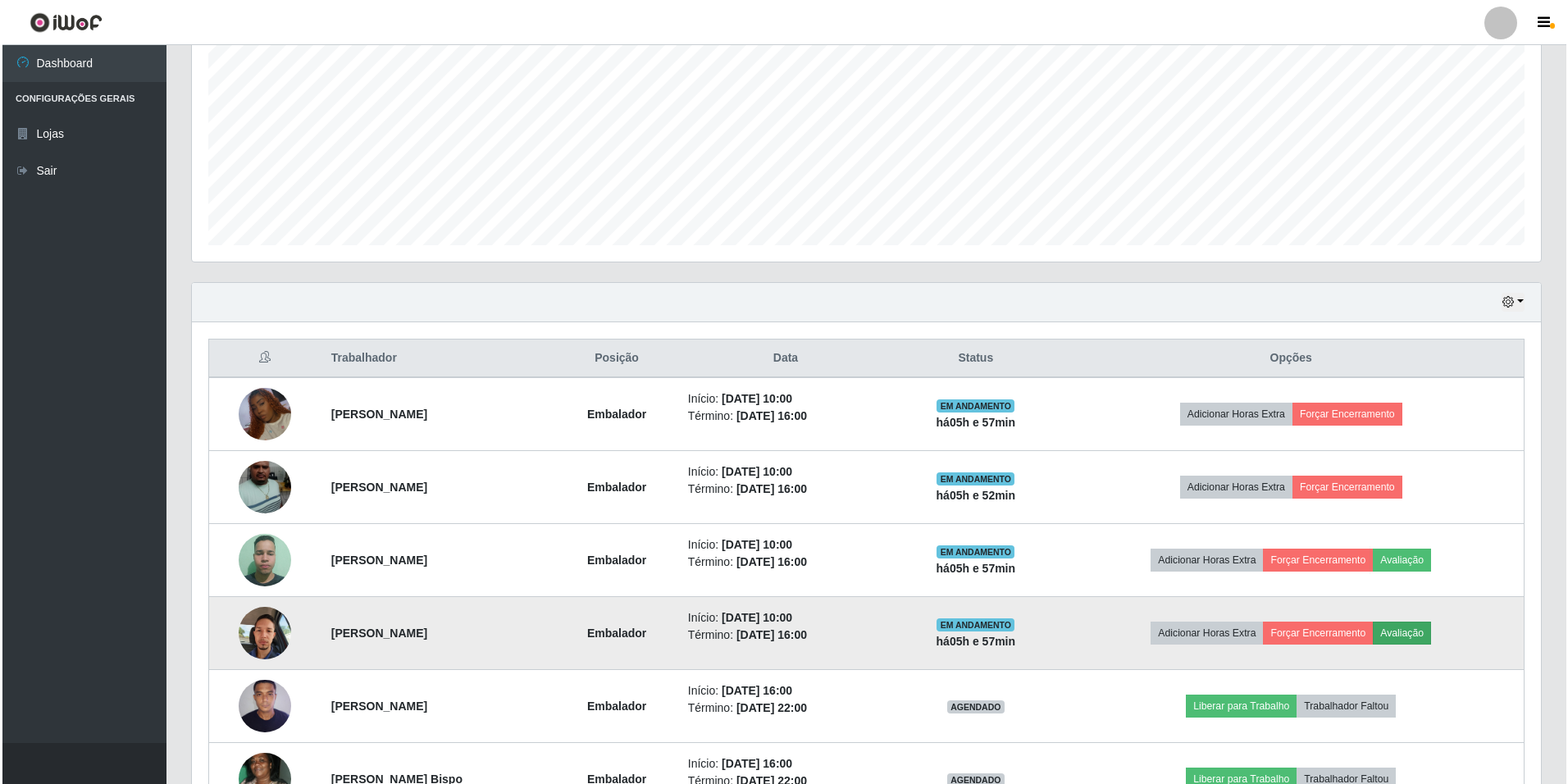
scroll to position [340, 1341]
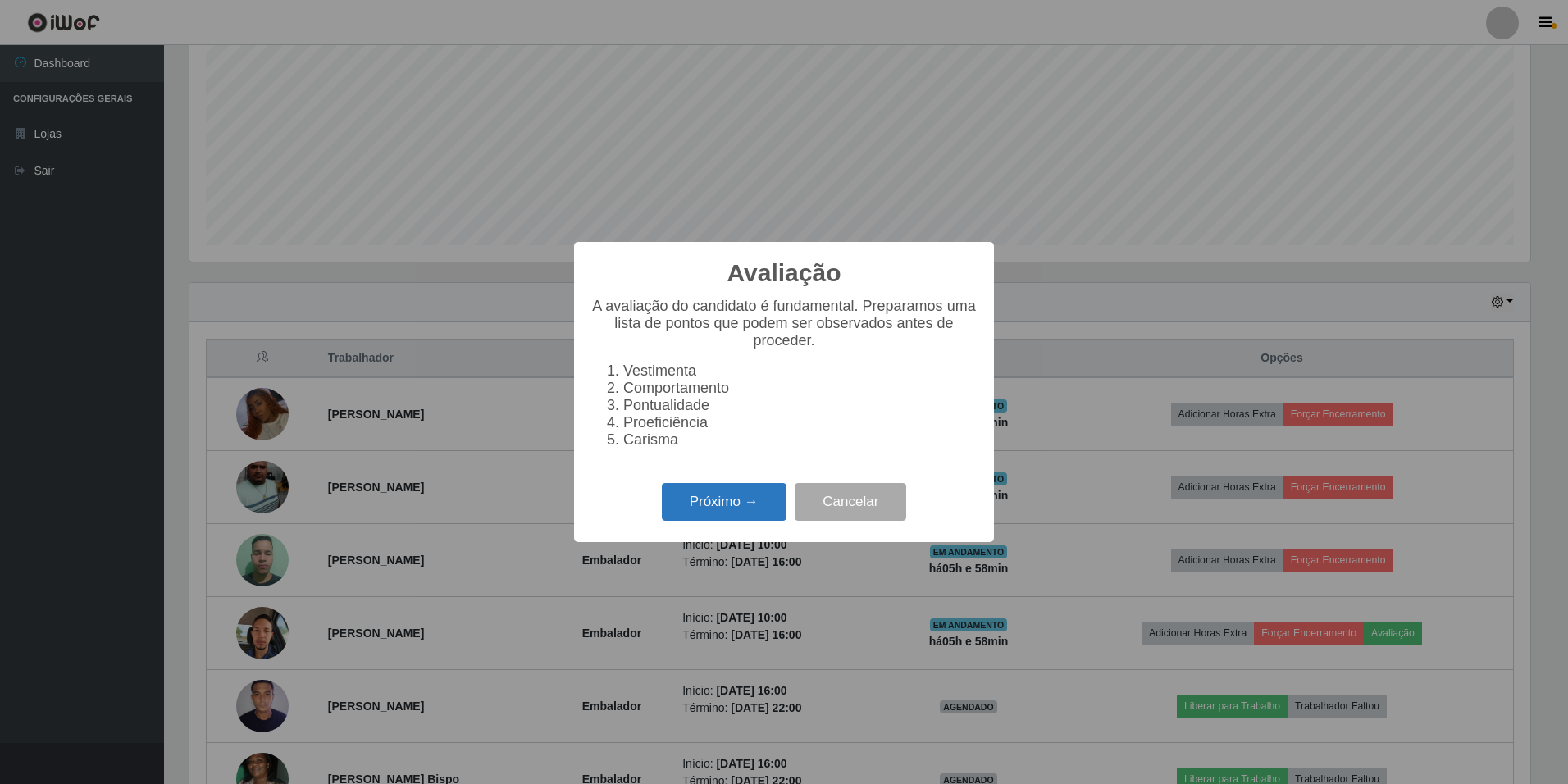
click at [737, 507] on button "Próximo →" at bounding box center [724, 502] width 125 height 38
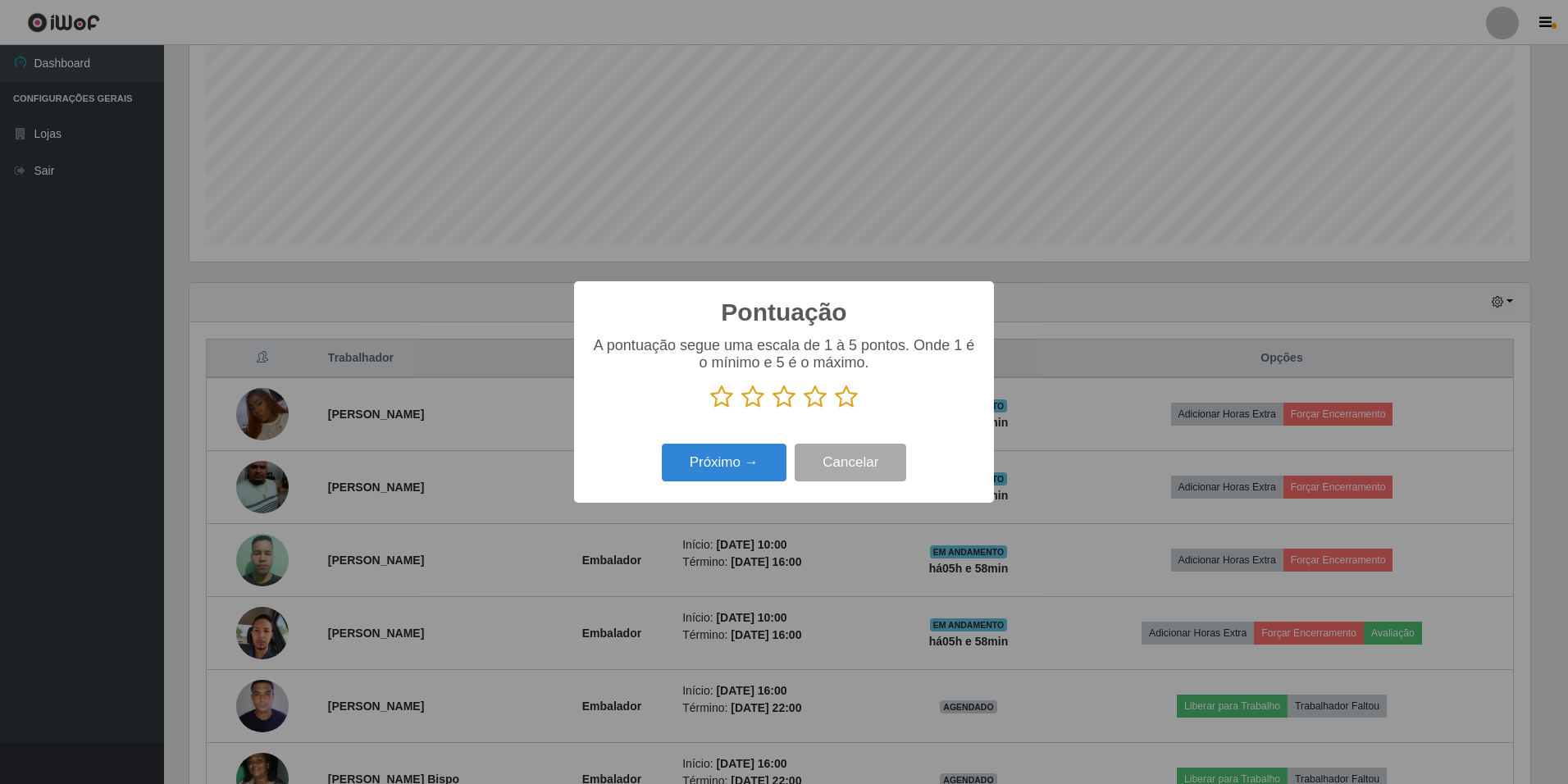
click at [847, 402] on icon at bounding box center [846, 397] width 23 height 25
click at [835, 409] on input "radio" at bounding box center [835, 409] width 0 height 0
click at [748, 470] on button "Próximo →" at bounding box center [724, 463] width 125 height 38
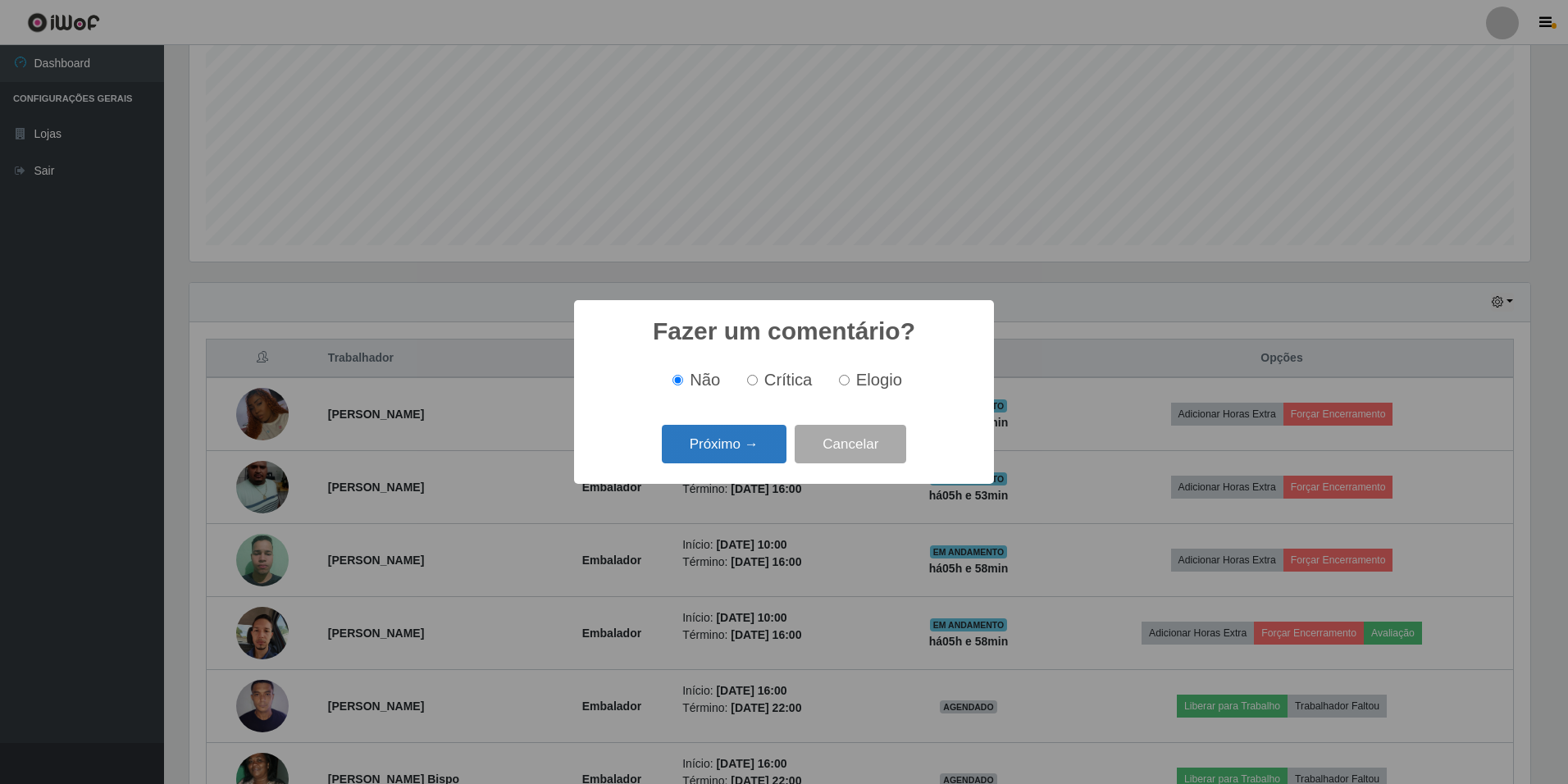
click at [755, 444] on button "Próximo →" at bounding box center [724, 444] width 125 height 38
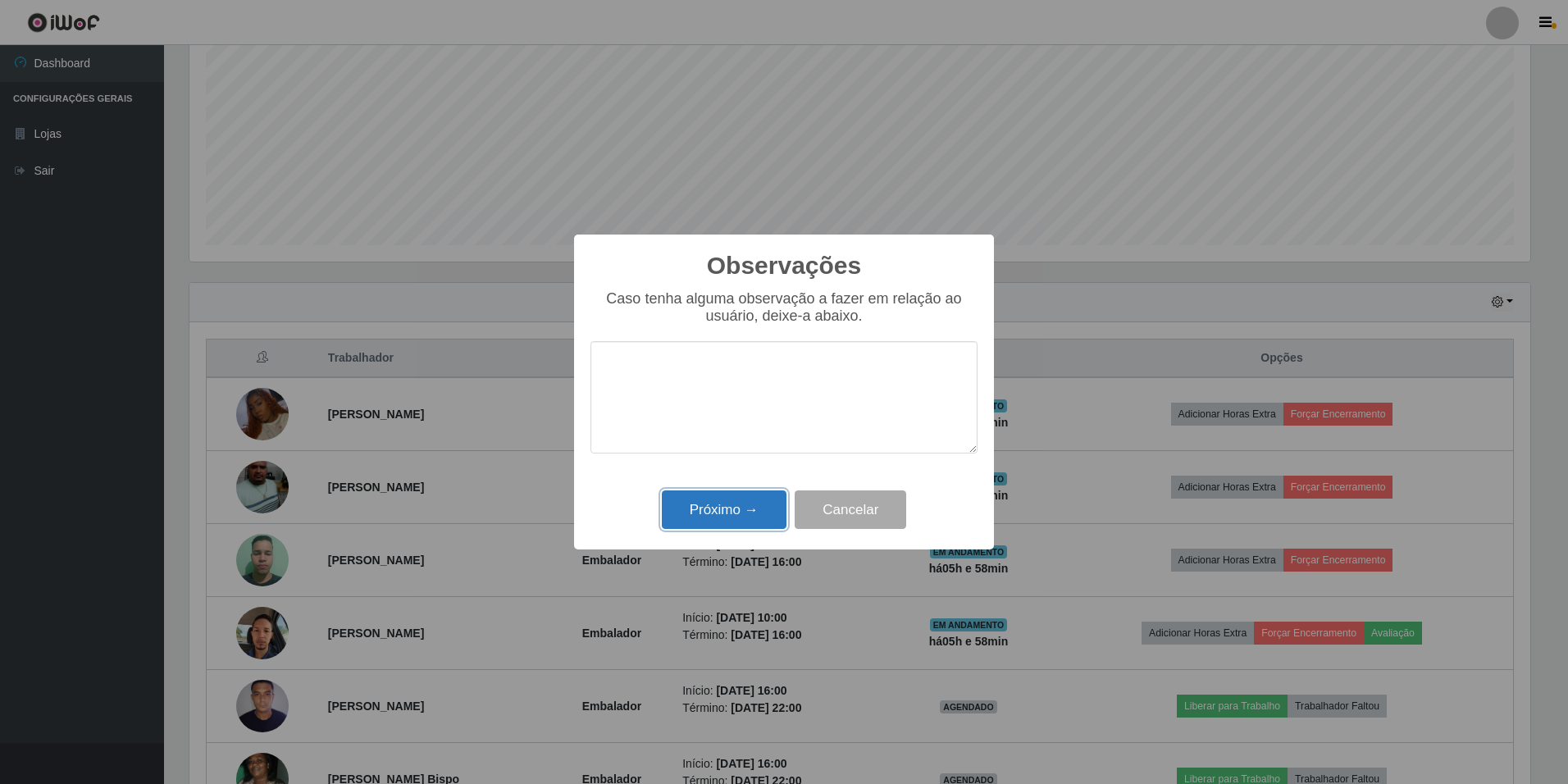
click at [743, 512] on button "Próximo →" at bounding box center [724, 510] width 125 height 38
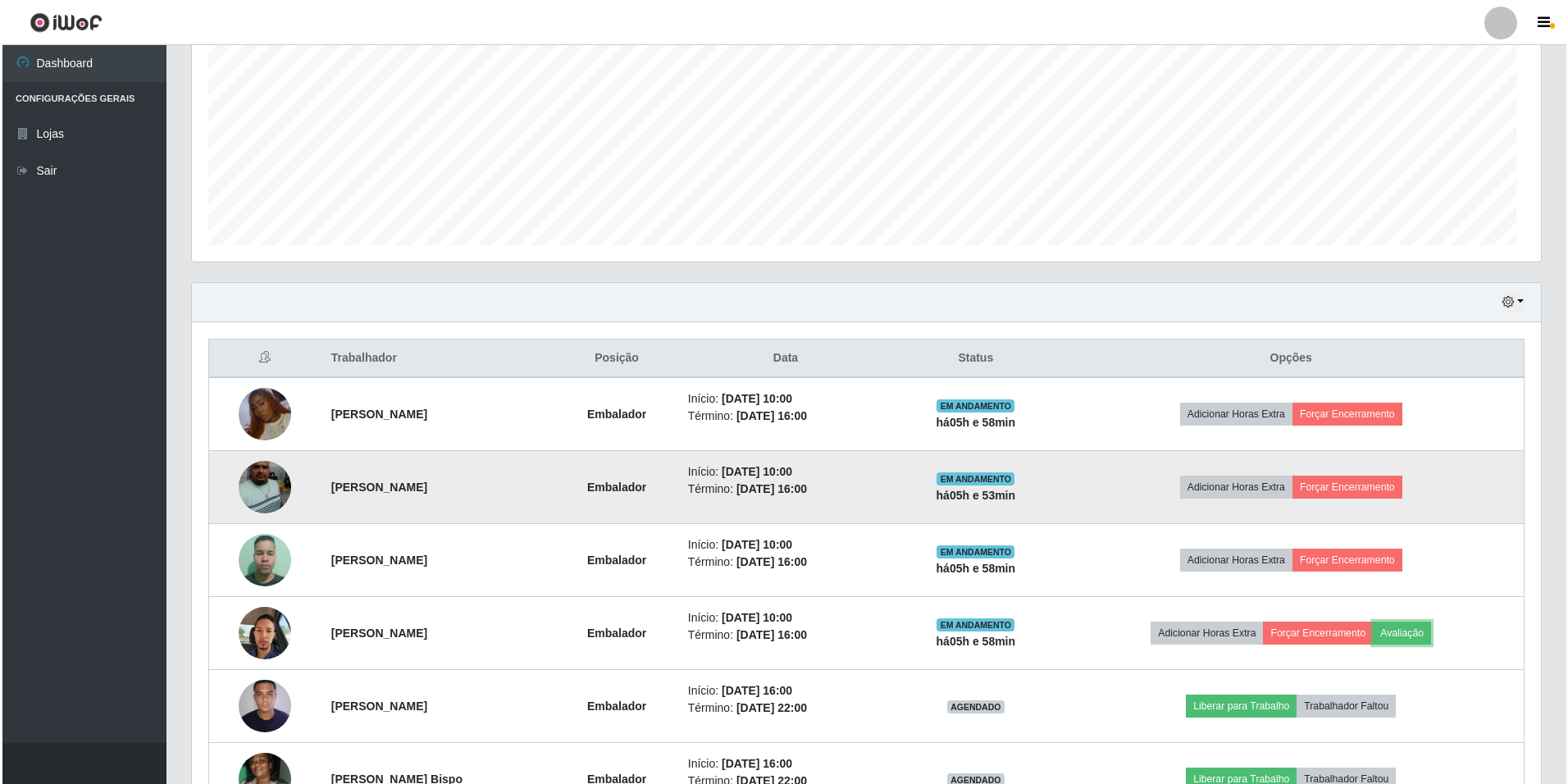
scroll to position [340, 1349]
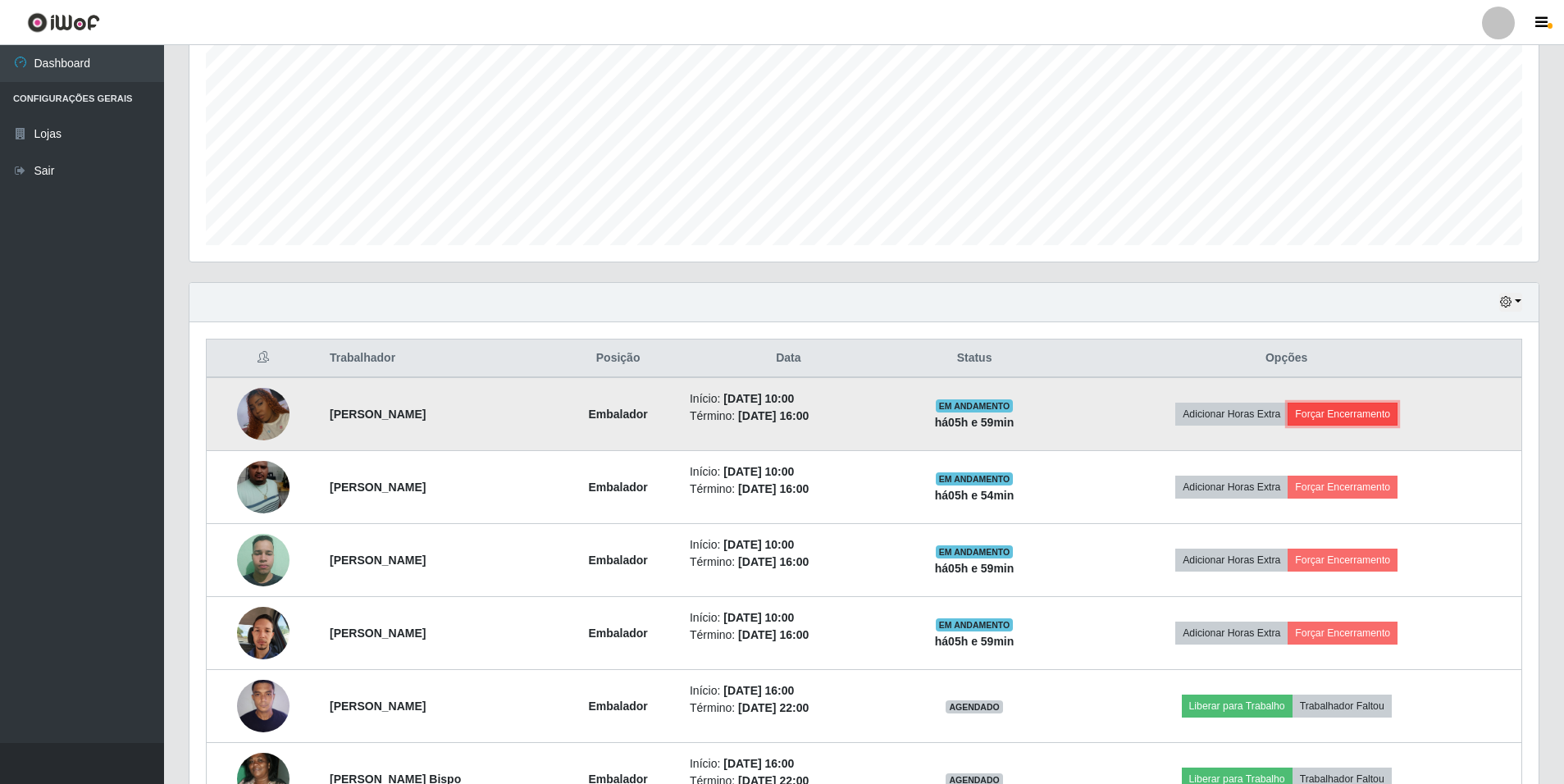
click at [1351, 415] on button "Forçar Encerramento" at bounding box center [1342, 414] width 110 height 23
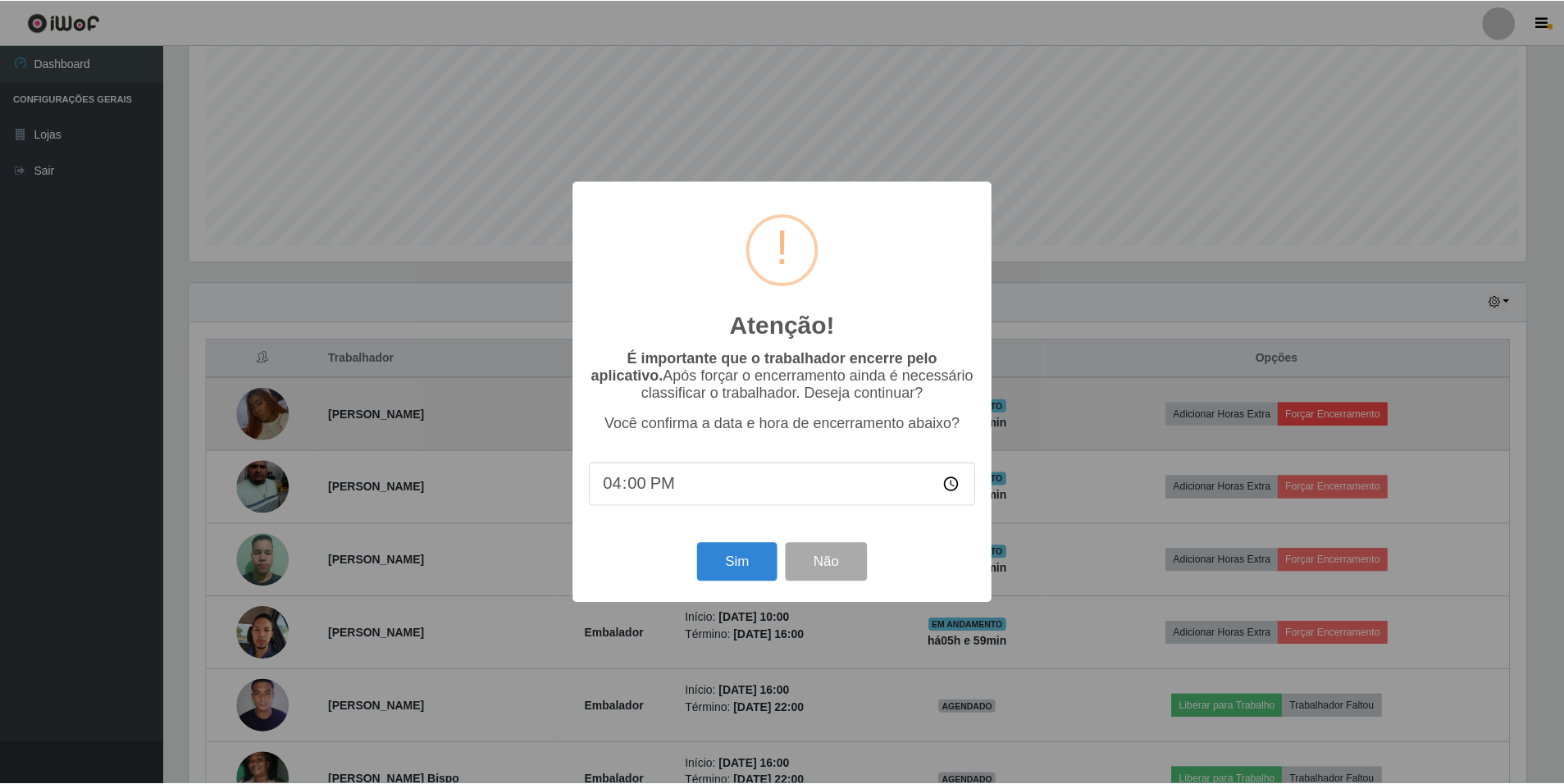
scroll to position [340, 1341]
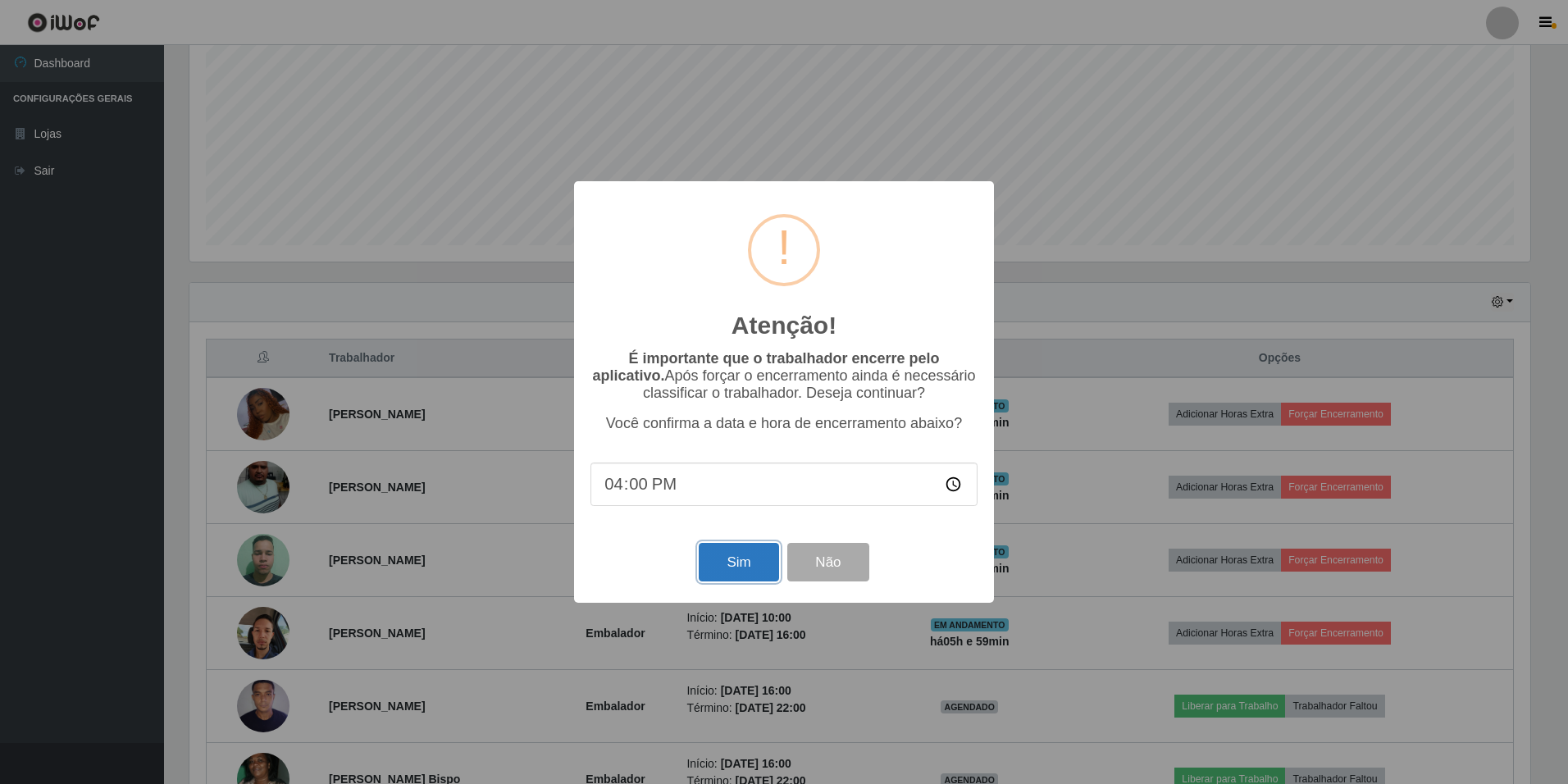
click at [750, 569] on button "Sim" at bounding box center [738, 562] width 79 height 38
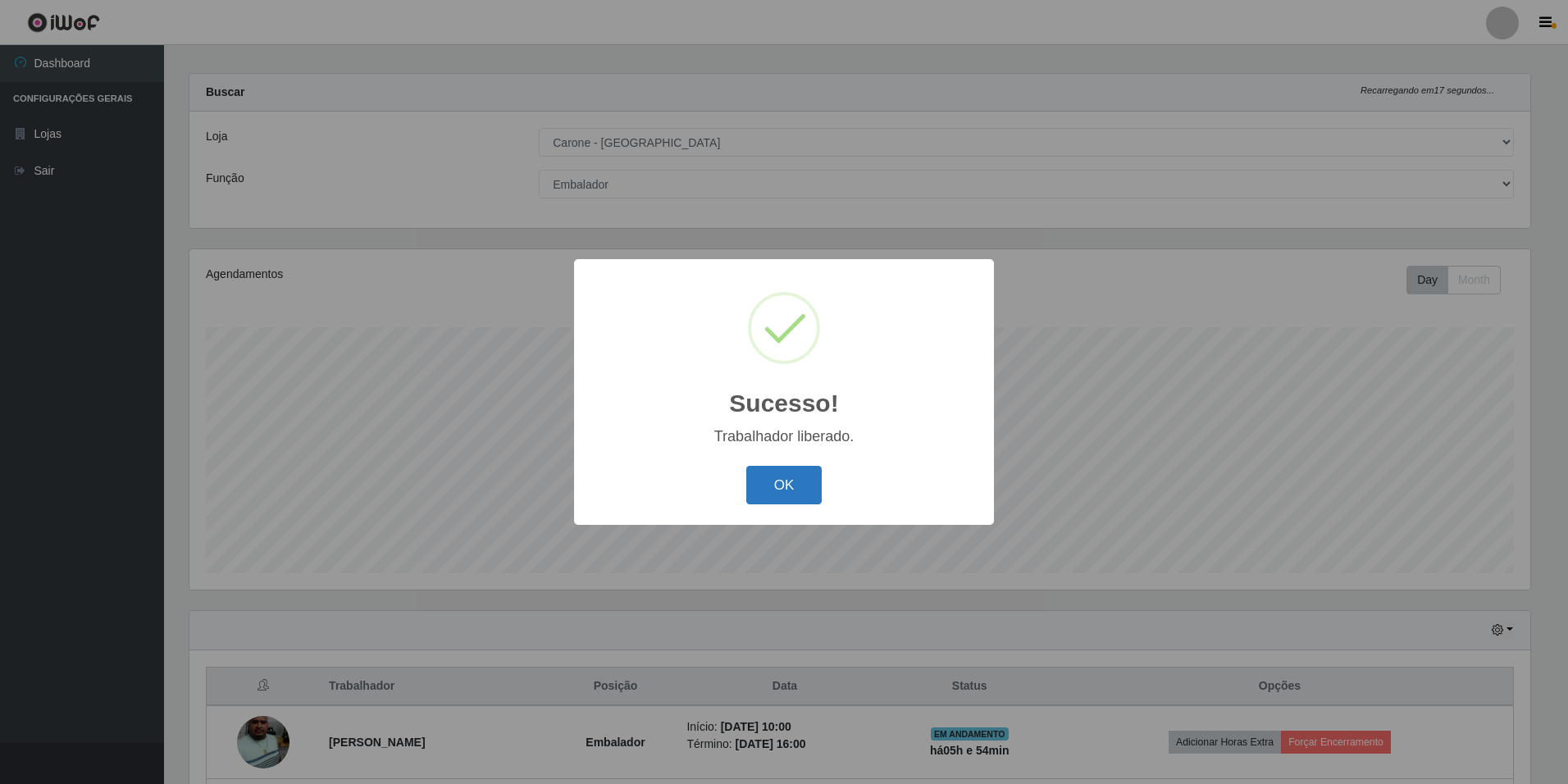
click at [783, 493] on button "OK" at bounding box center [784, 485] width 77 height 38
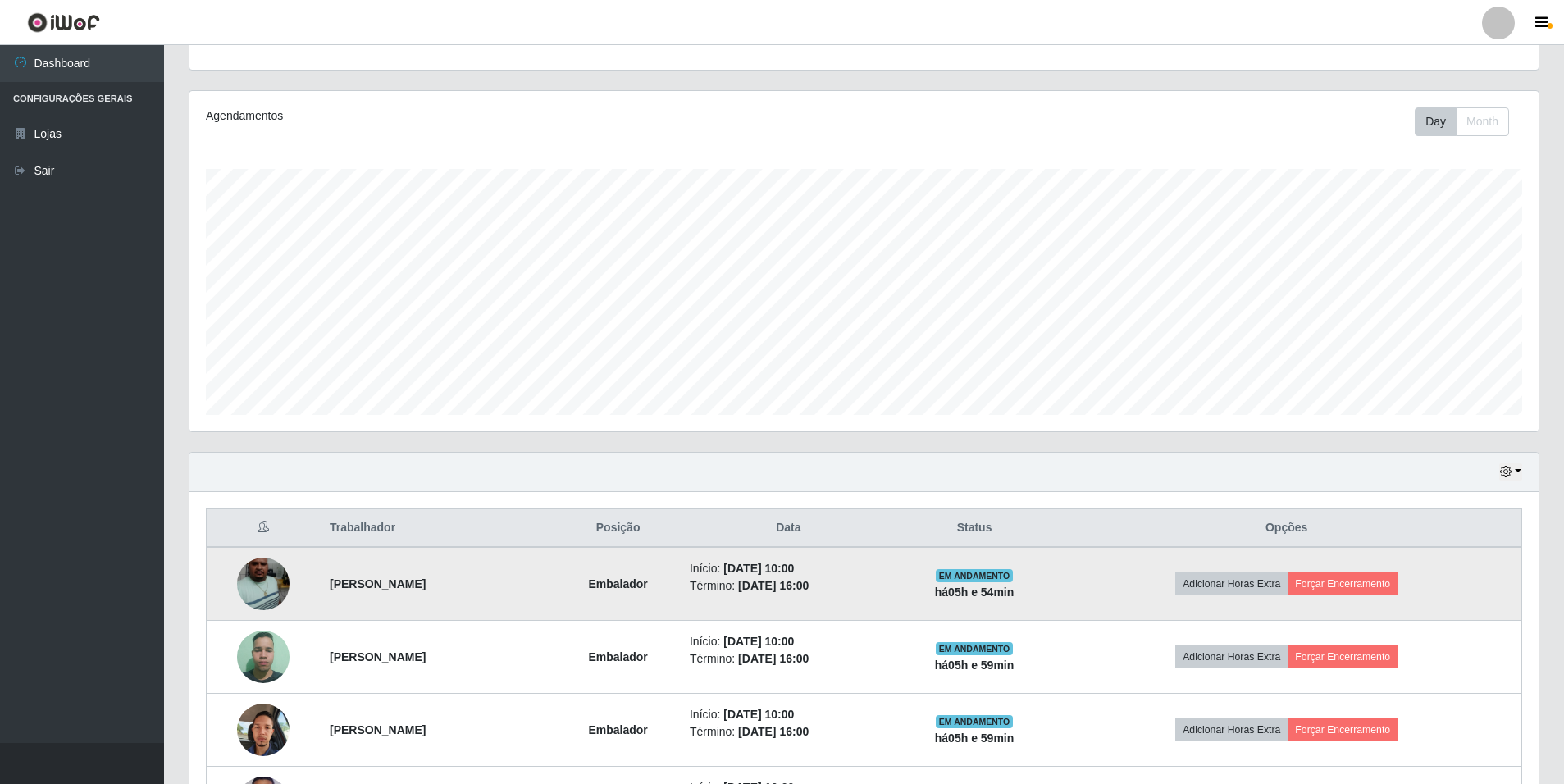
scroll to position [177, 0]
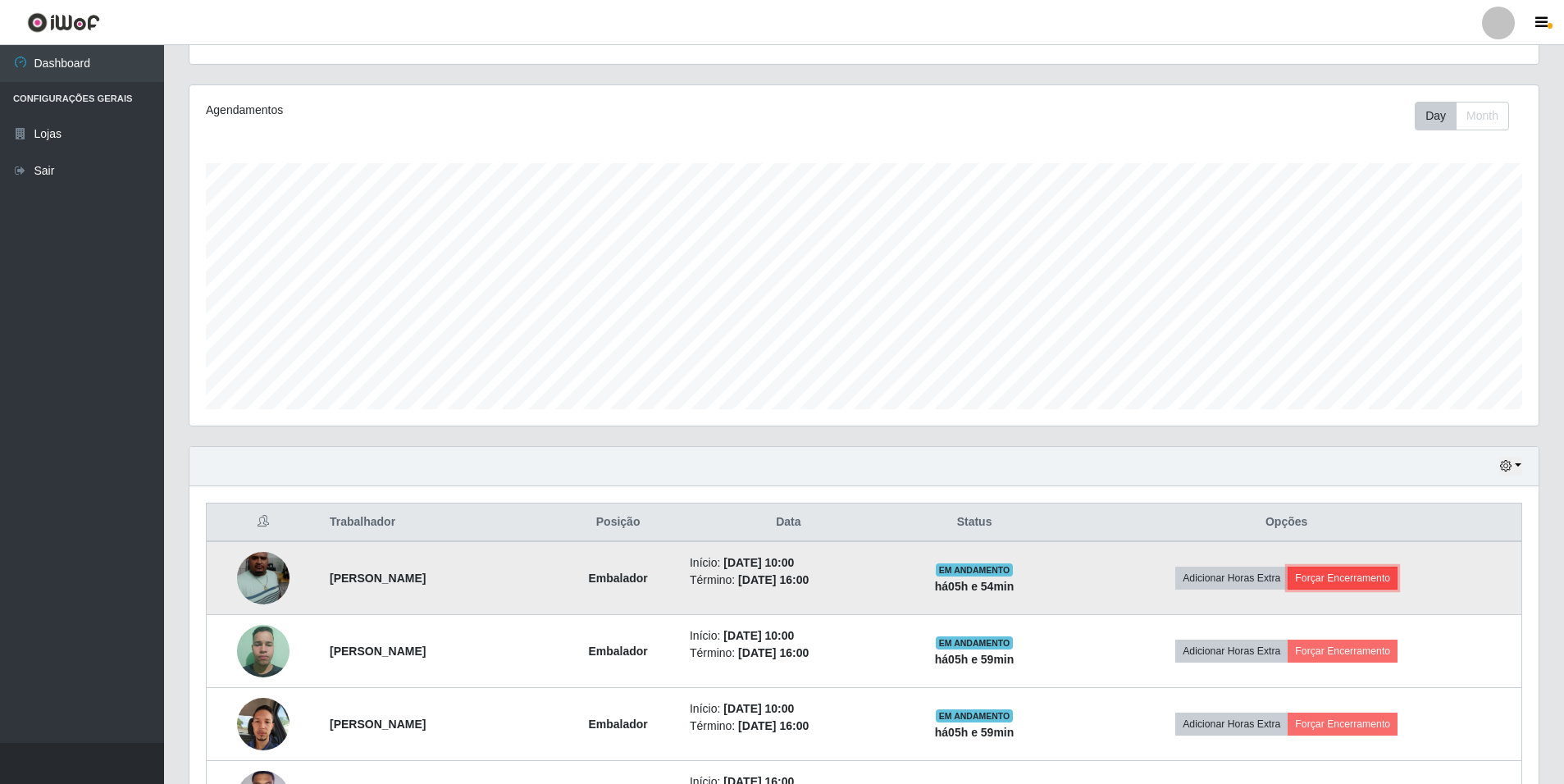
click at [1379, 583] on button "Forçar Encerramento" at bounding box center [1342, 578] width 110 height 23
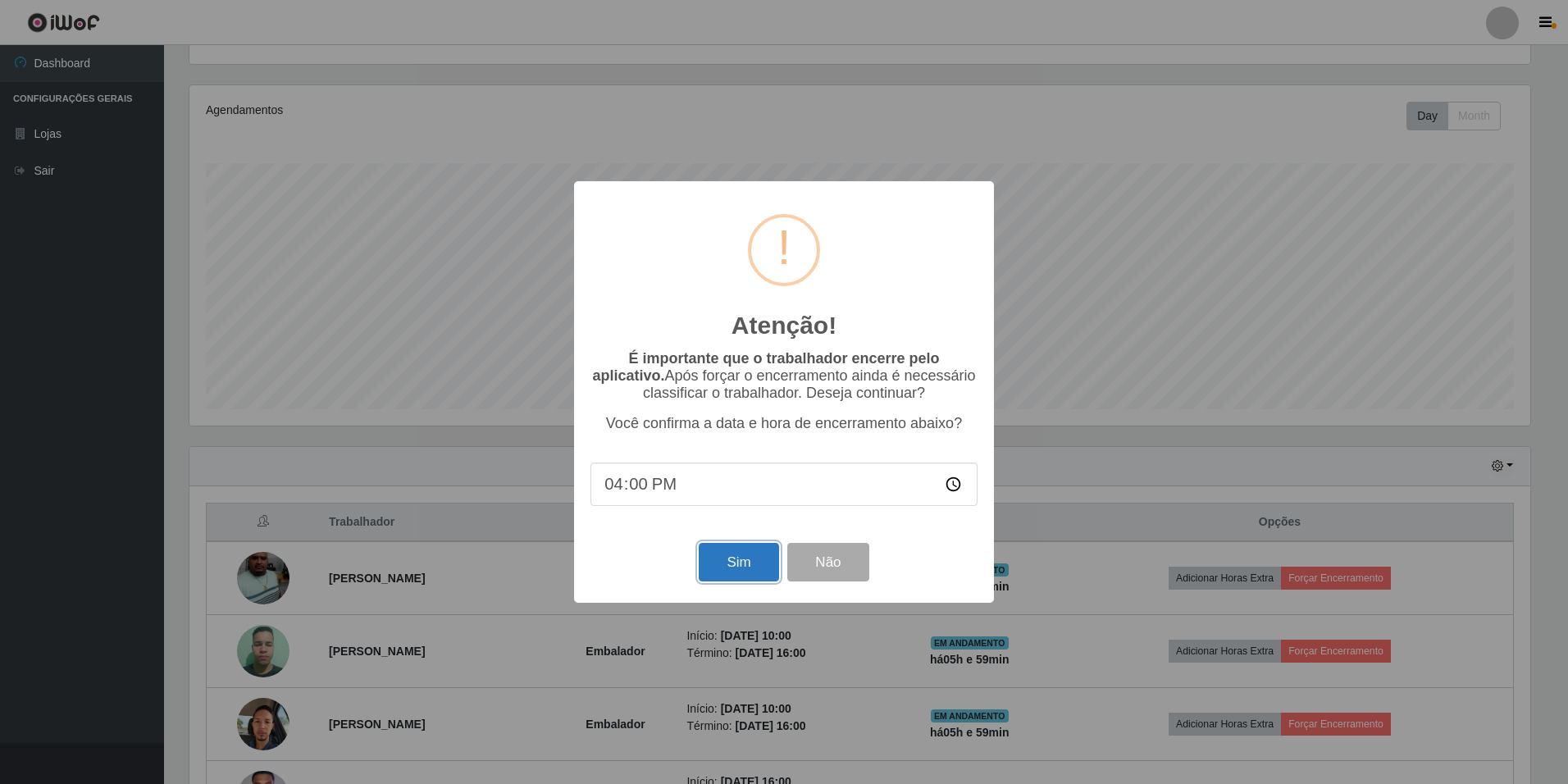
click at [711, 573] on button "Sim" at bounding box center [738, 562] width 79 height 38
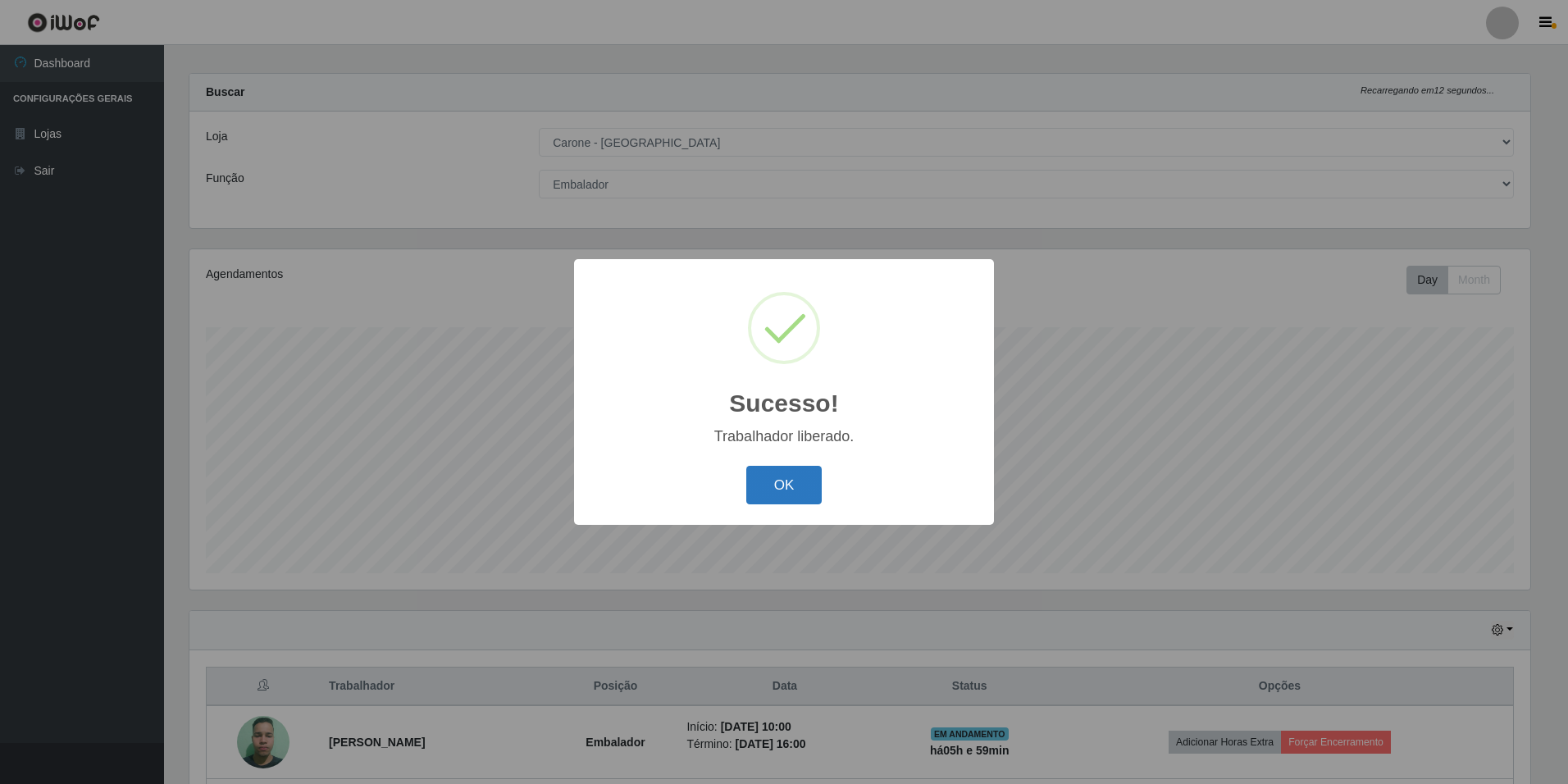
click at [775, 482] on button "OK" at bounding box center [784, 485] width 77 height 38
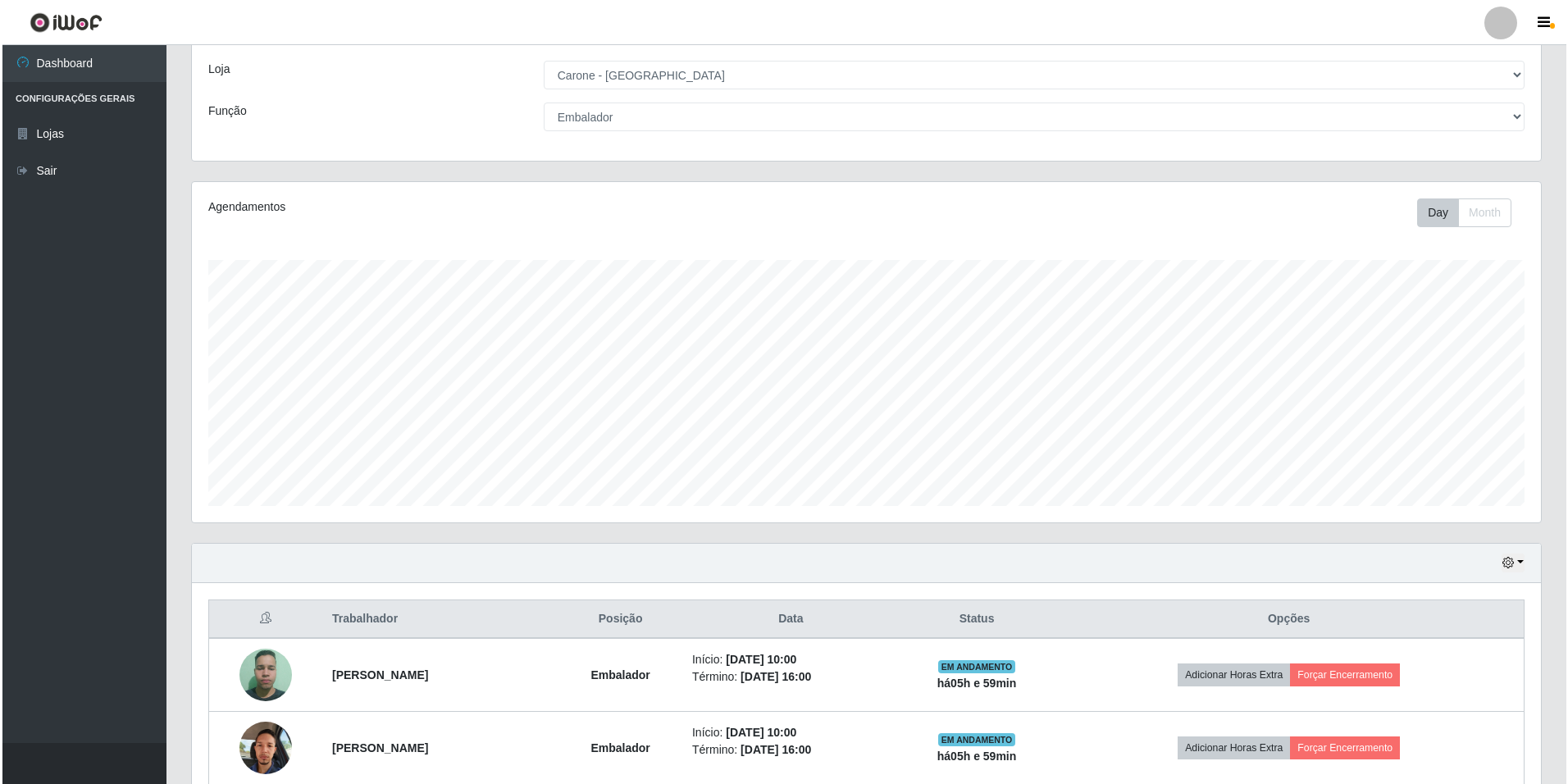
scroll to position [177, 0]
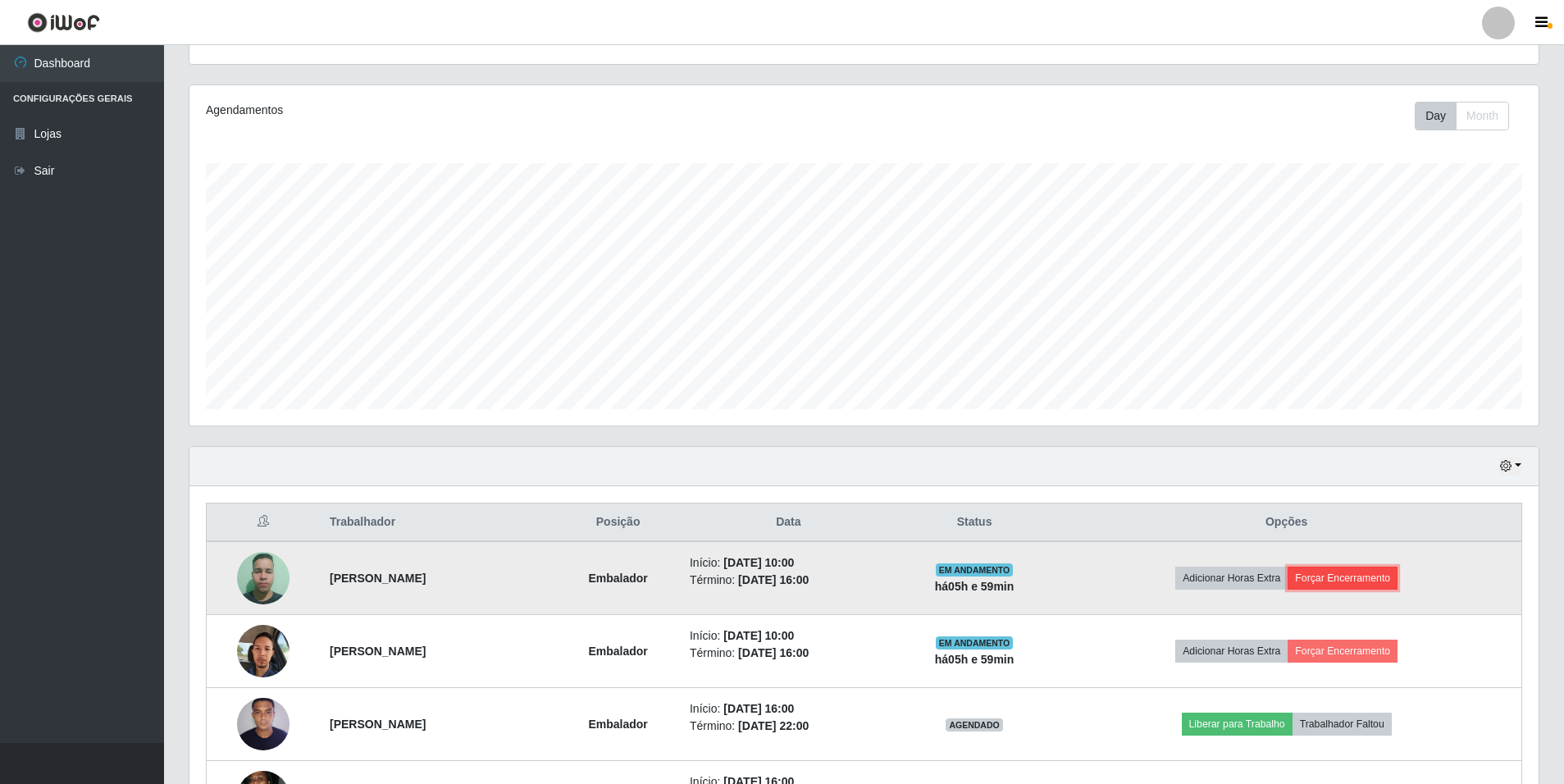
click at [1381, 576] on button "Forçar Encerramento" at bounding box center [1342, 578] width 110 height 23
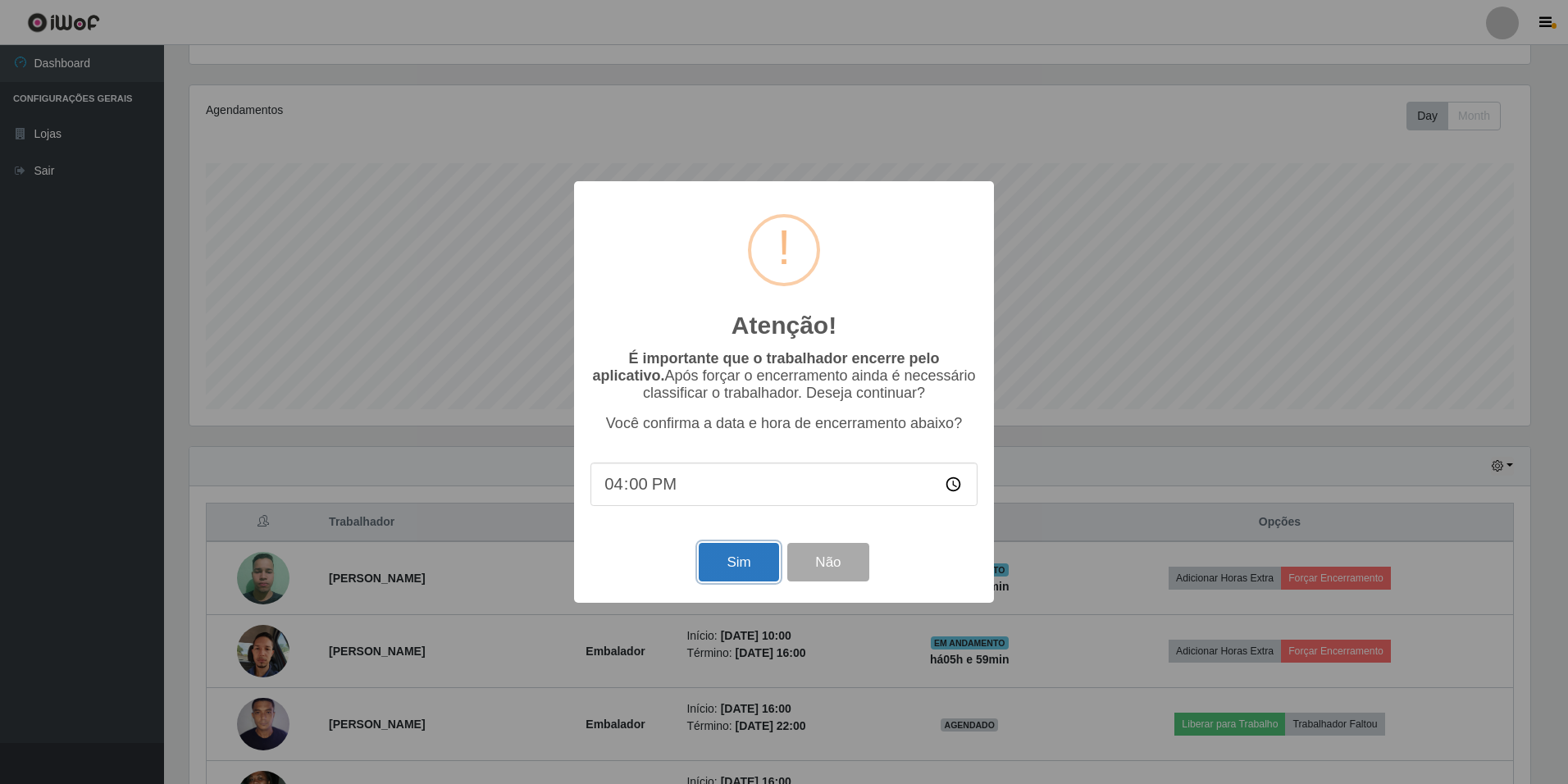
click at [726, 562] on button "Sim" at bounding box center [738, 562] width 79 height 38
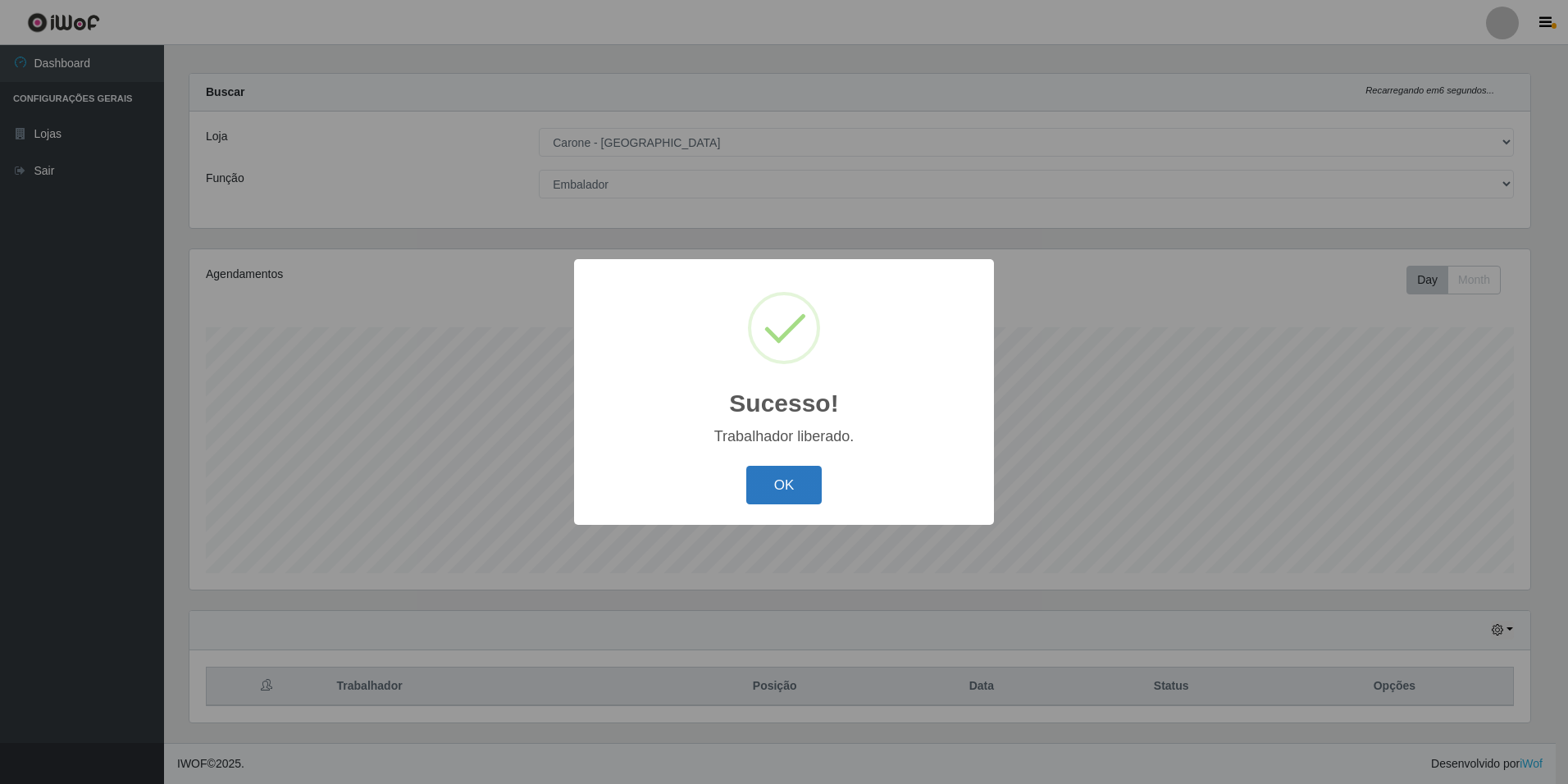
click at [806, 490] on button "OK" at bounding box center [784, 485] width 77 height 38
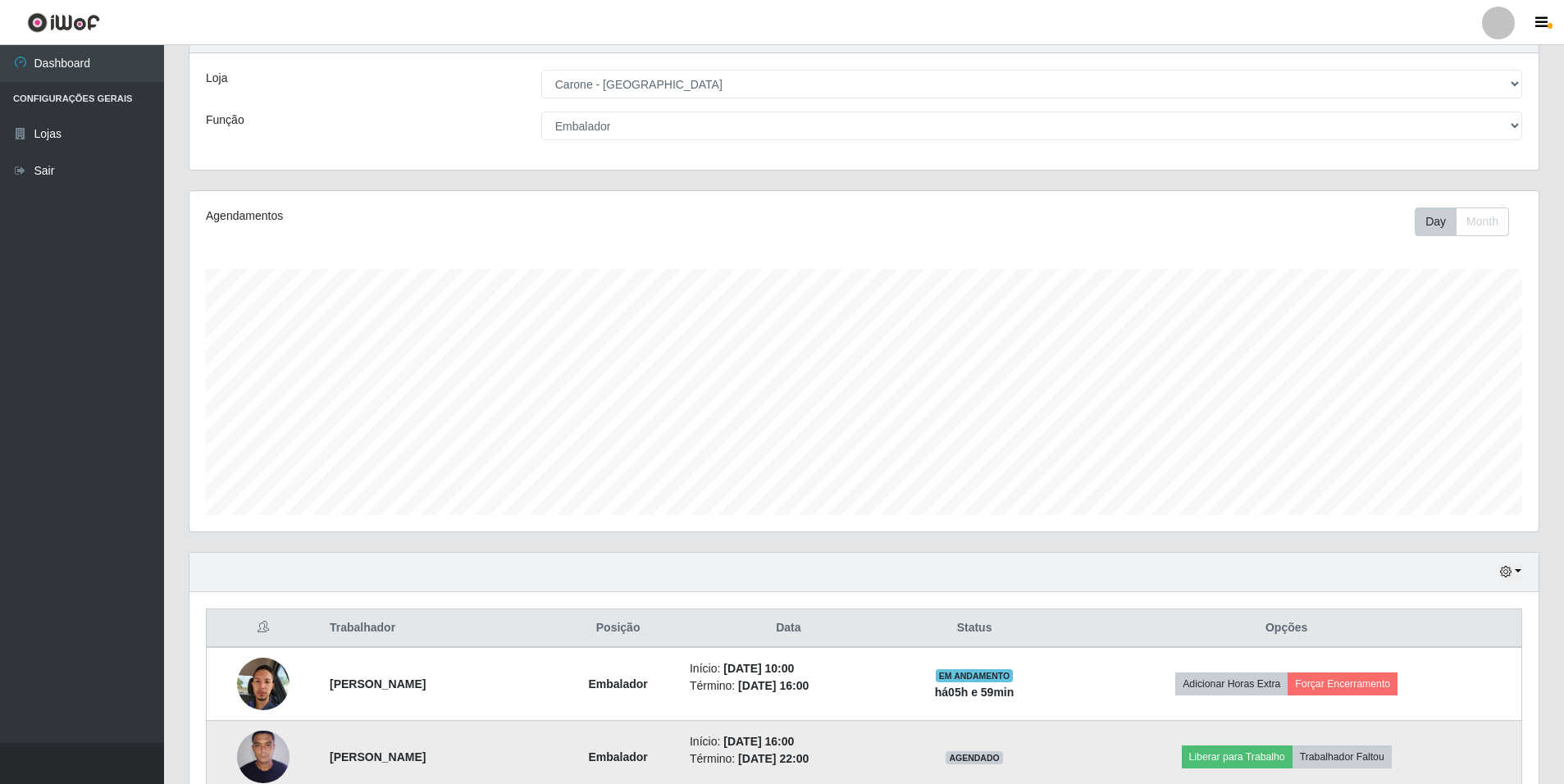
scroll to position [95, 0]
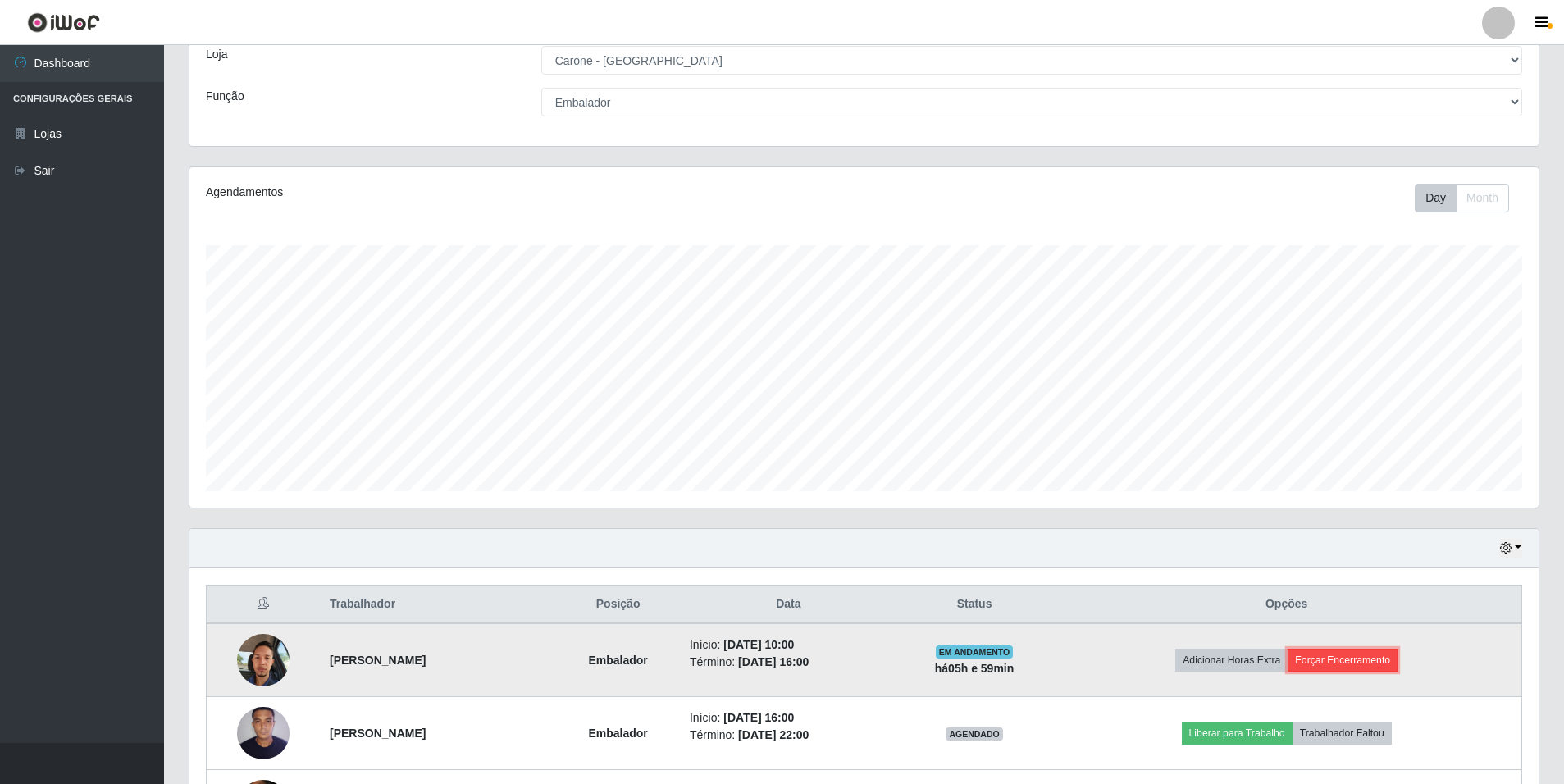
click at [1369, 665] on button "Forçar Encerramento" at bounding box center [1342, 659] width 110 height 23
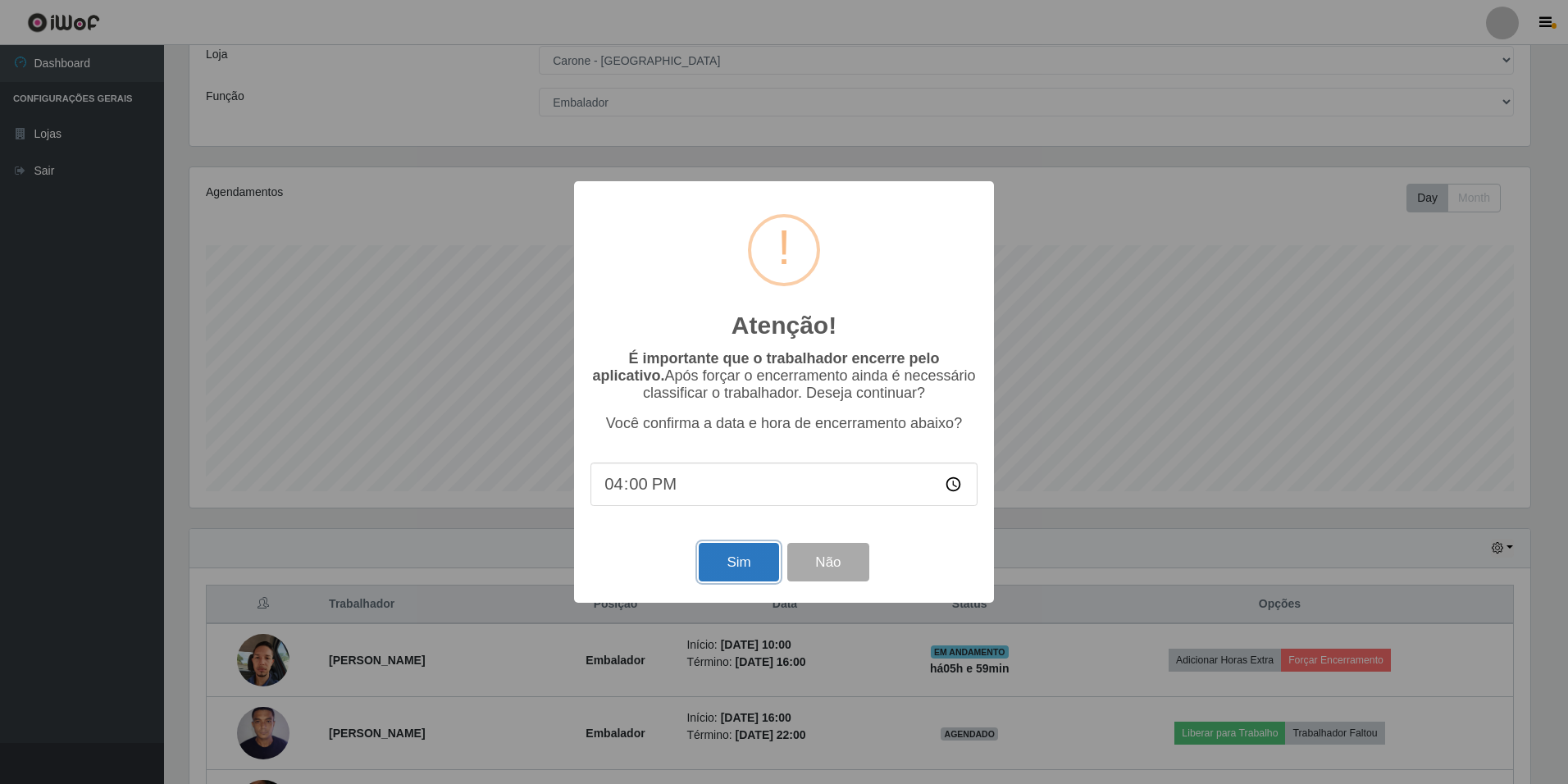
click at [719, 572] on button "Sim" at bounding box center [738, 562] width 79 height 38
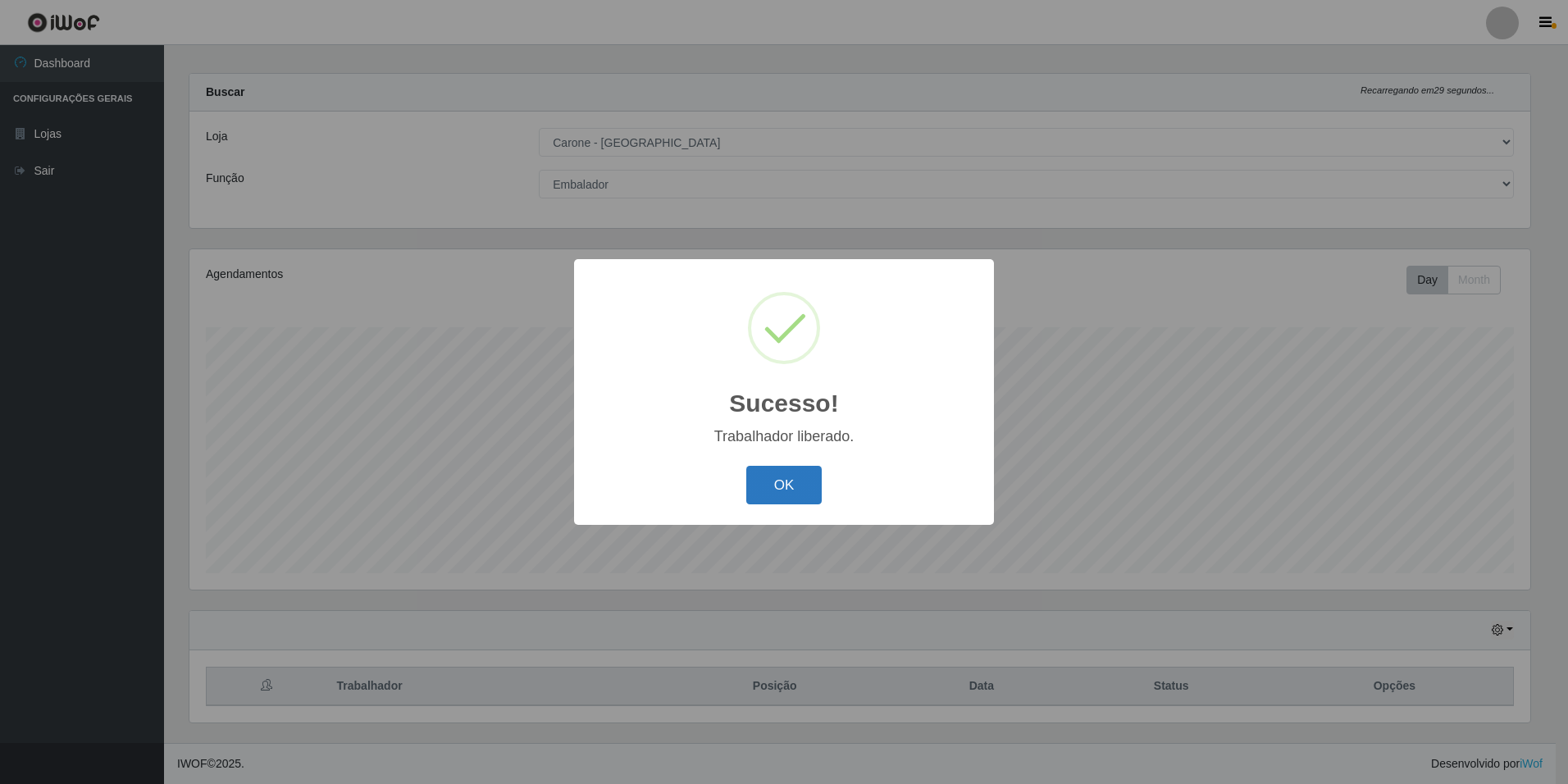
click at [813, 487] on button "OK" at bounding box center [784, 485] width 77 height 38
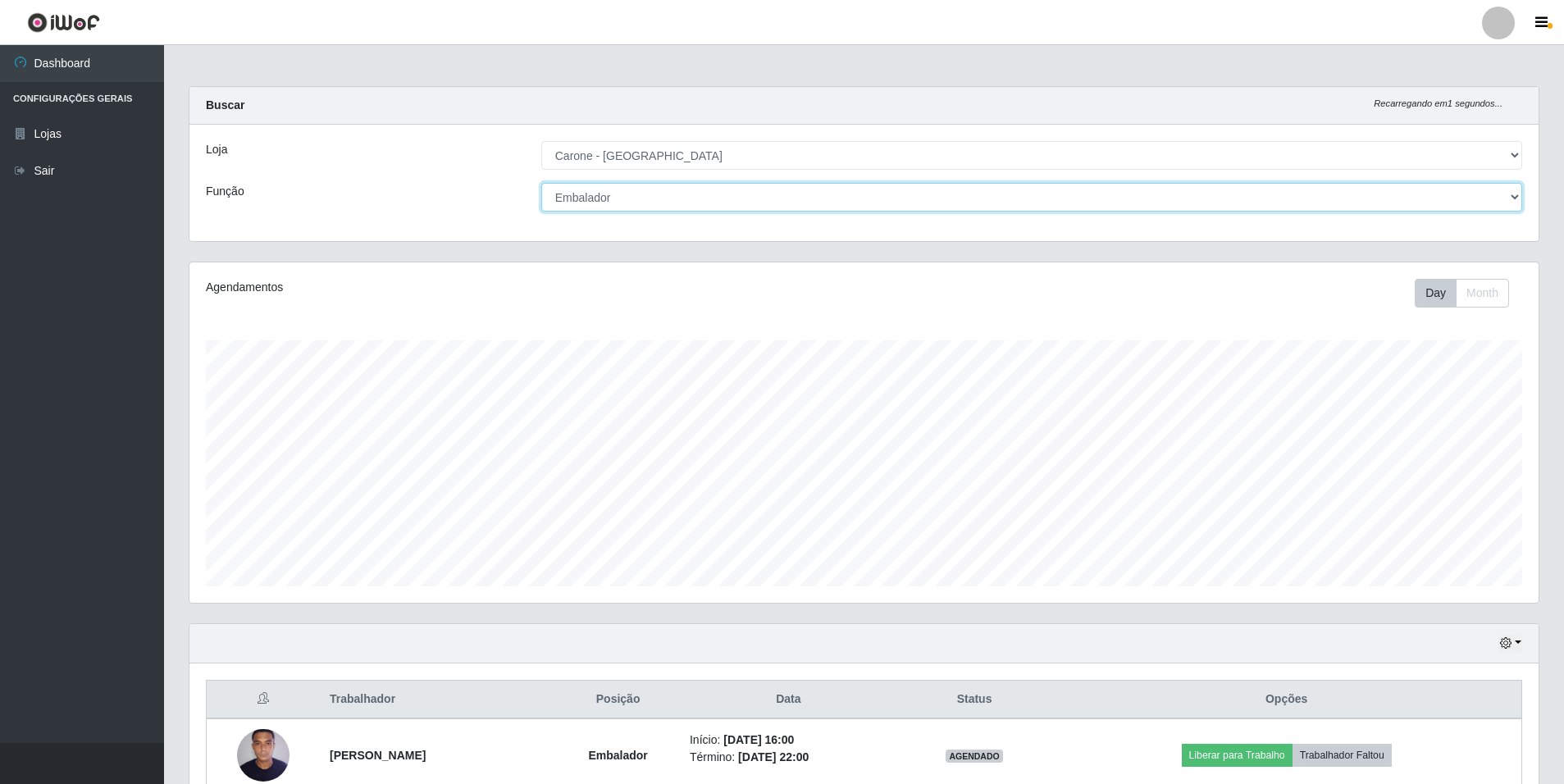
click at [1516, 200] on select "[Selecione...] Auxiliar de Depósito Auxiliar de Depósito + Auxiliar de Depósito…" at bounding box center [1032, 197] width 981 height 28
select select "24"
click at [542, 183] on select "[Selecione...] Auxiliar de Depósito Auxiliar de Depósito + Auxiliar de Depósito…" at bounding box center [1032, 197] width 981 height 28
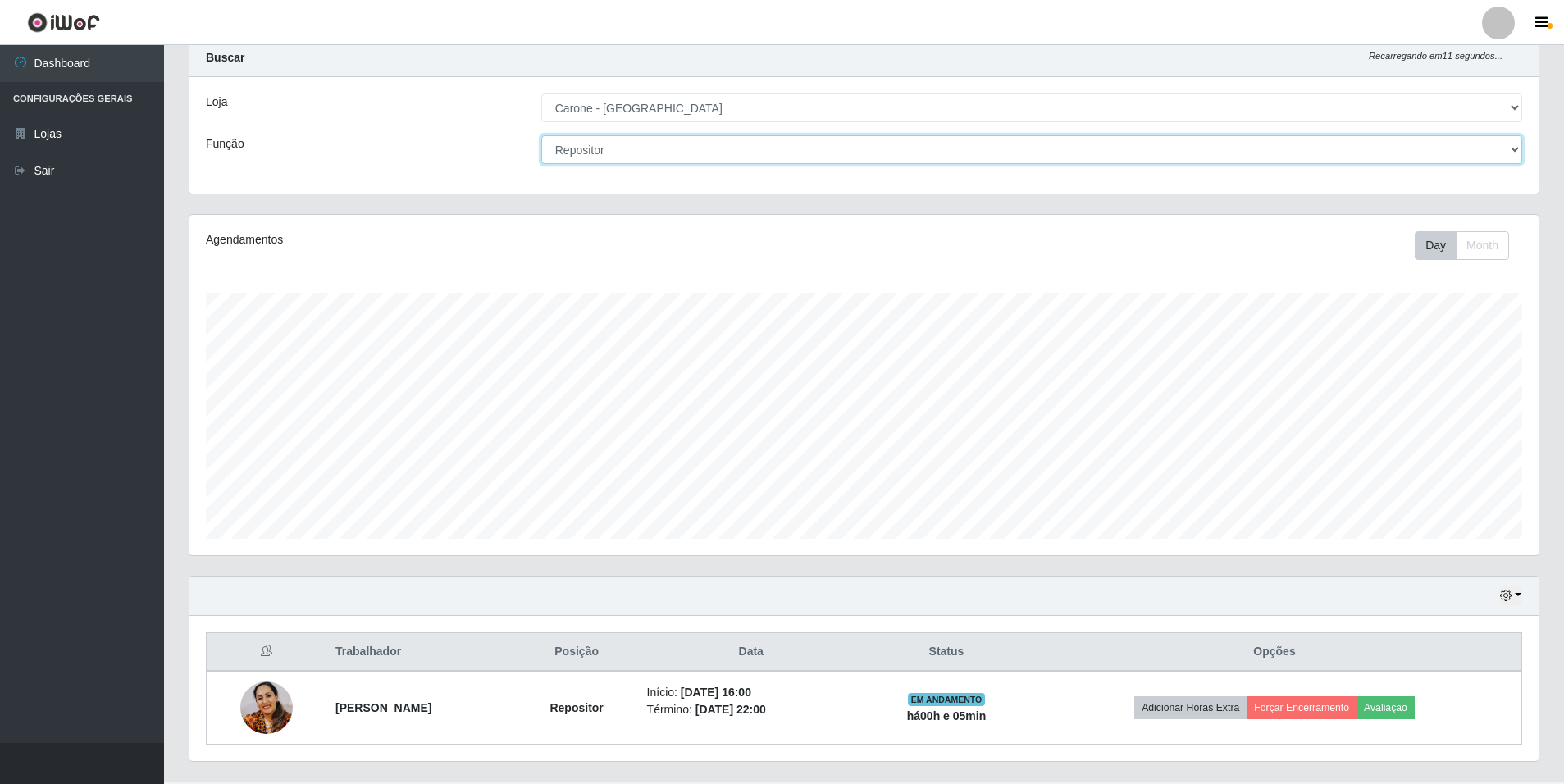
scroll to position [86, 0]
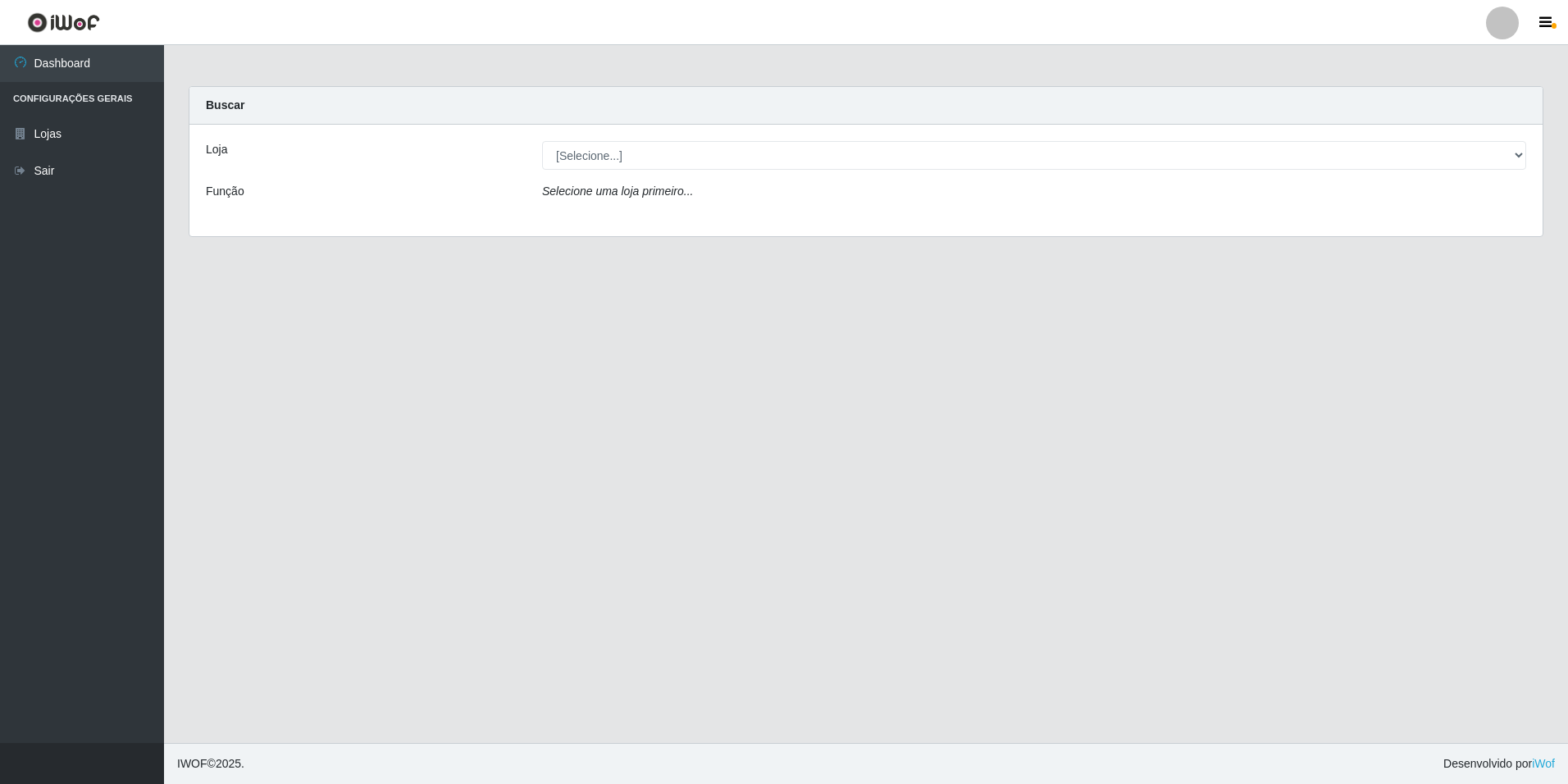
click at [576, 137] on div "Loja [Selecione...] Carone - [GEOGRAPHIC_DATA] Função Selecione uma loja primei…" at bounding box center [866, 181] width 1353 height 111
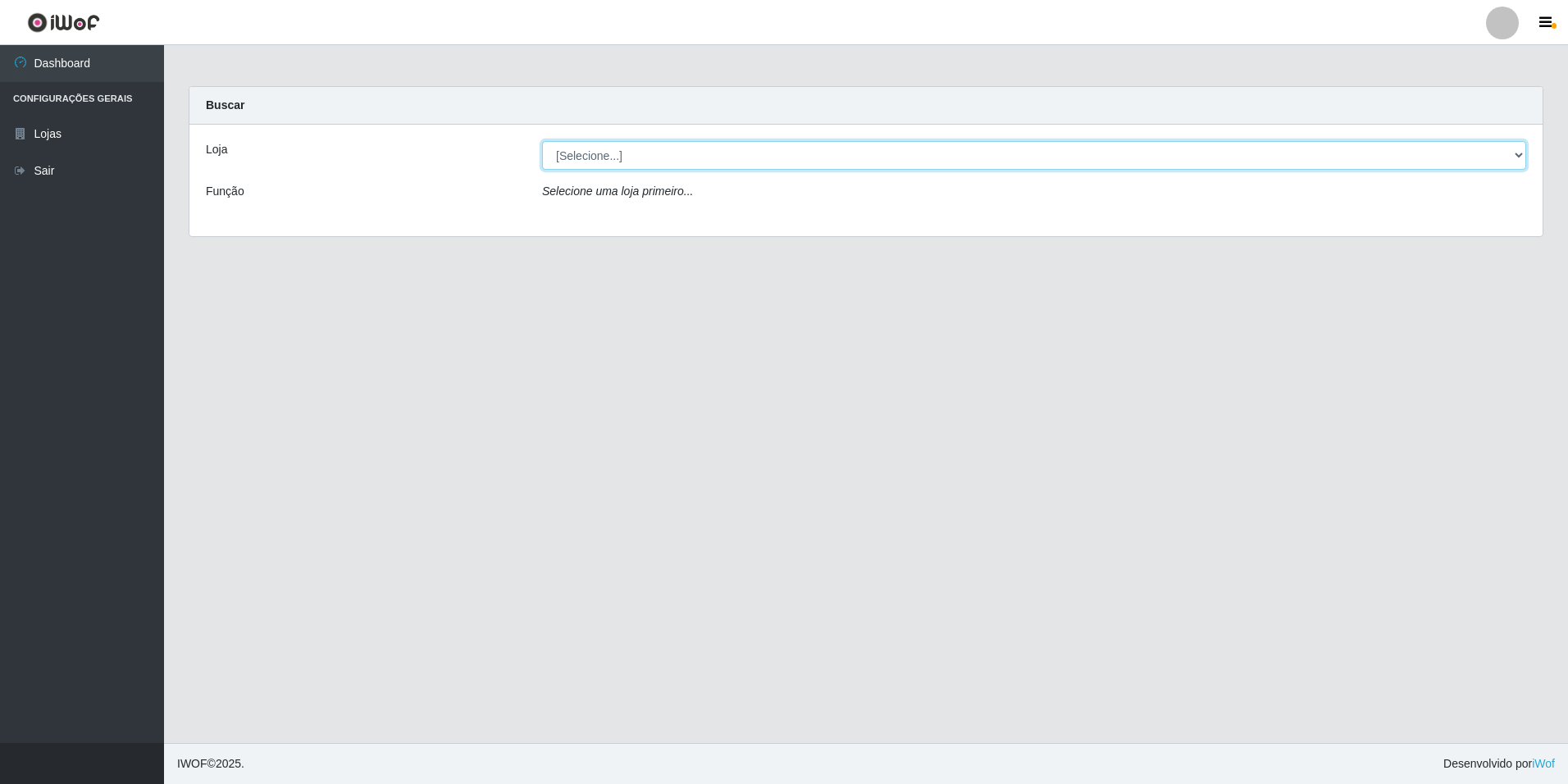
click at [570, 154] on select "[Selecione...] [GEOGRAPHIC_DATA] - [GEOGRAPHIC_DATA]" at bounding box center [1034, 155] width 984 height 28
select select "528"
click at [542, 141] on select "[Selecione...] [GEOGRAPHIC_DATA] - [GEOGRAPHIC_DATA]" at bounding box center [1034, 155] width 984 height 28
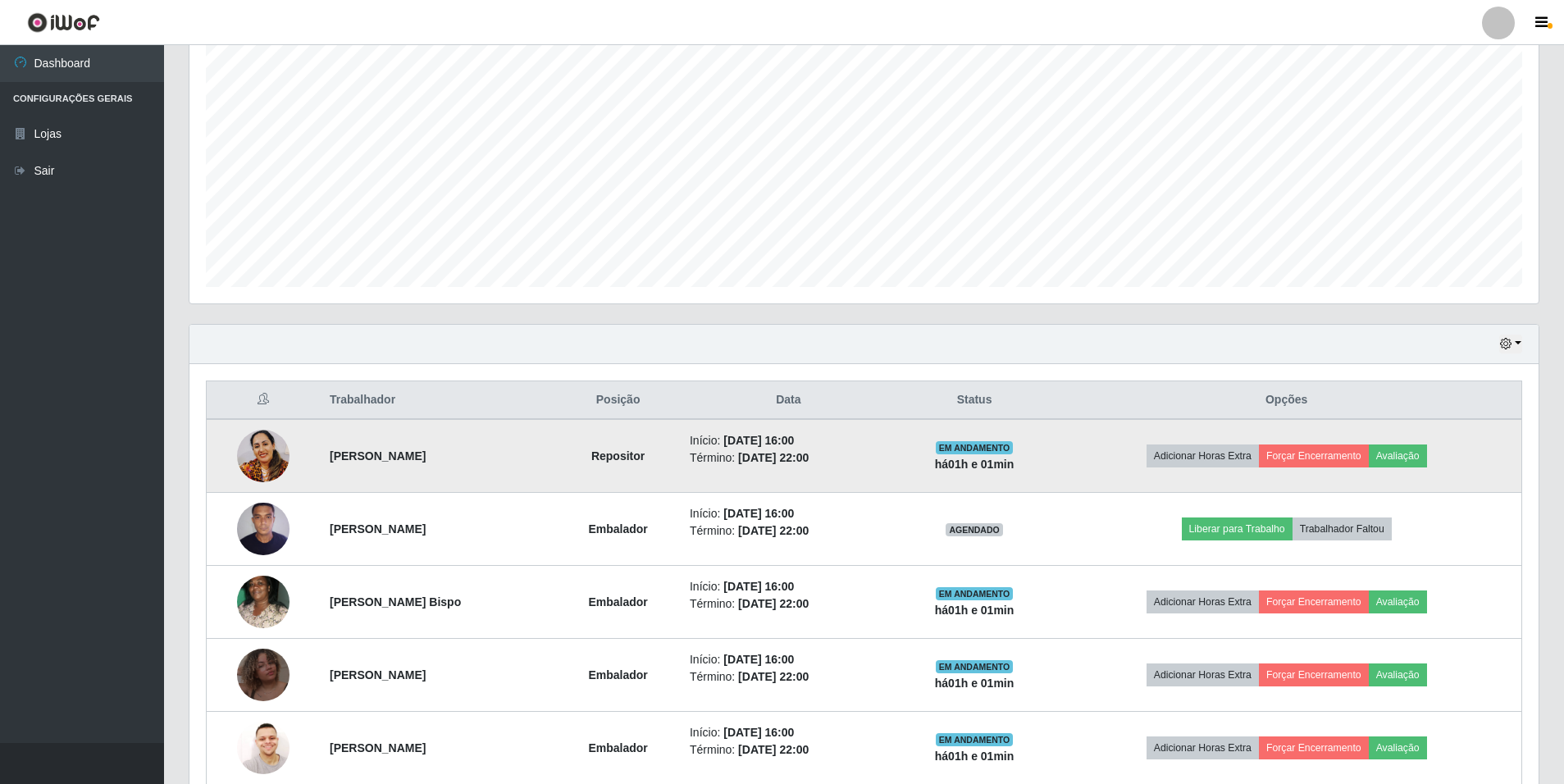
scroll to position [378, 0]
